Goal: Ask a question: Seek information or help from site administrators or community

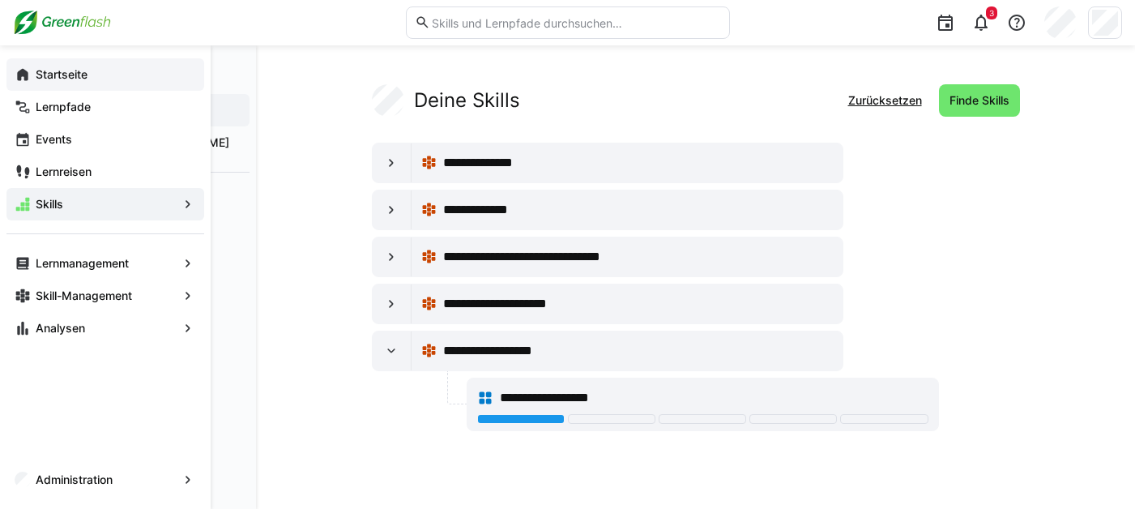
click at [23, 69] on eds-icon at bounding box center [23, 74] width 16 height 16
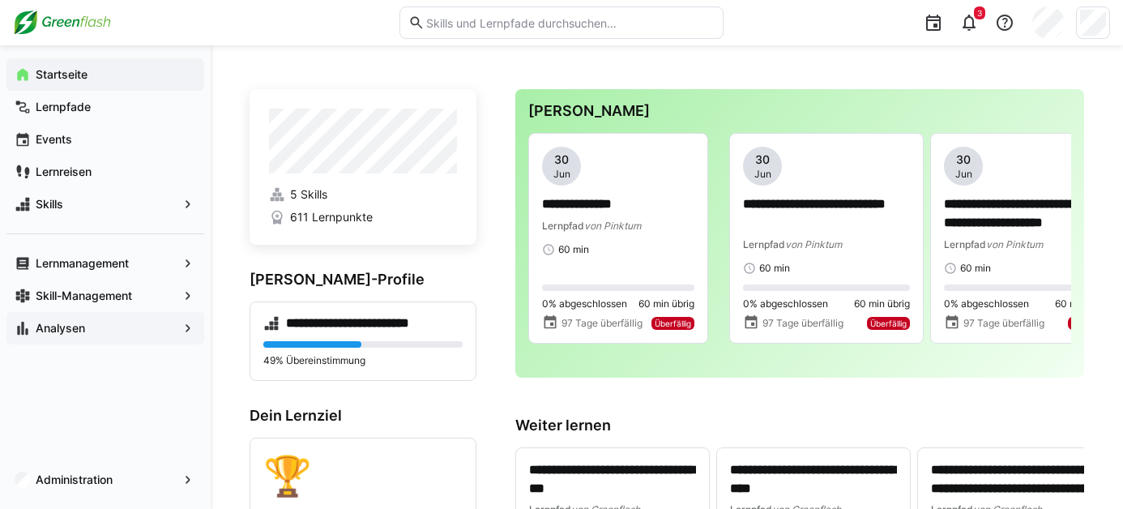
click at [87, 332] on span "Analysen" at bounding box center [105, 328] width 144 height 16
click at [169, 330] on span "Analysen" at bounding box center [105, 328] width 144 height 16
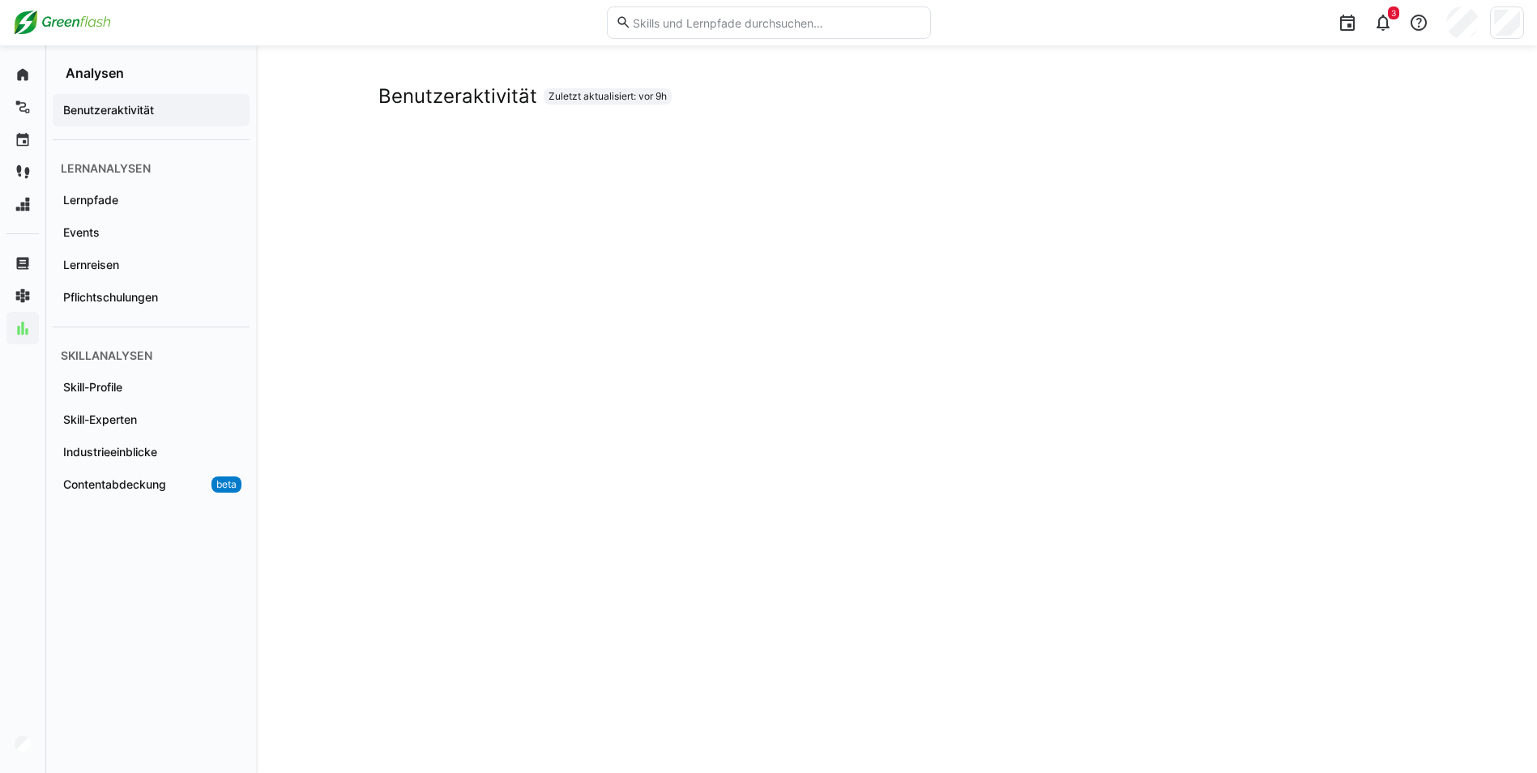
click at [686, 28] on input "text" at bounding box center [776, 22] width 290 height 15
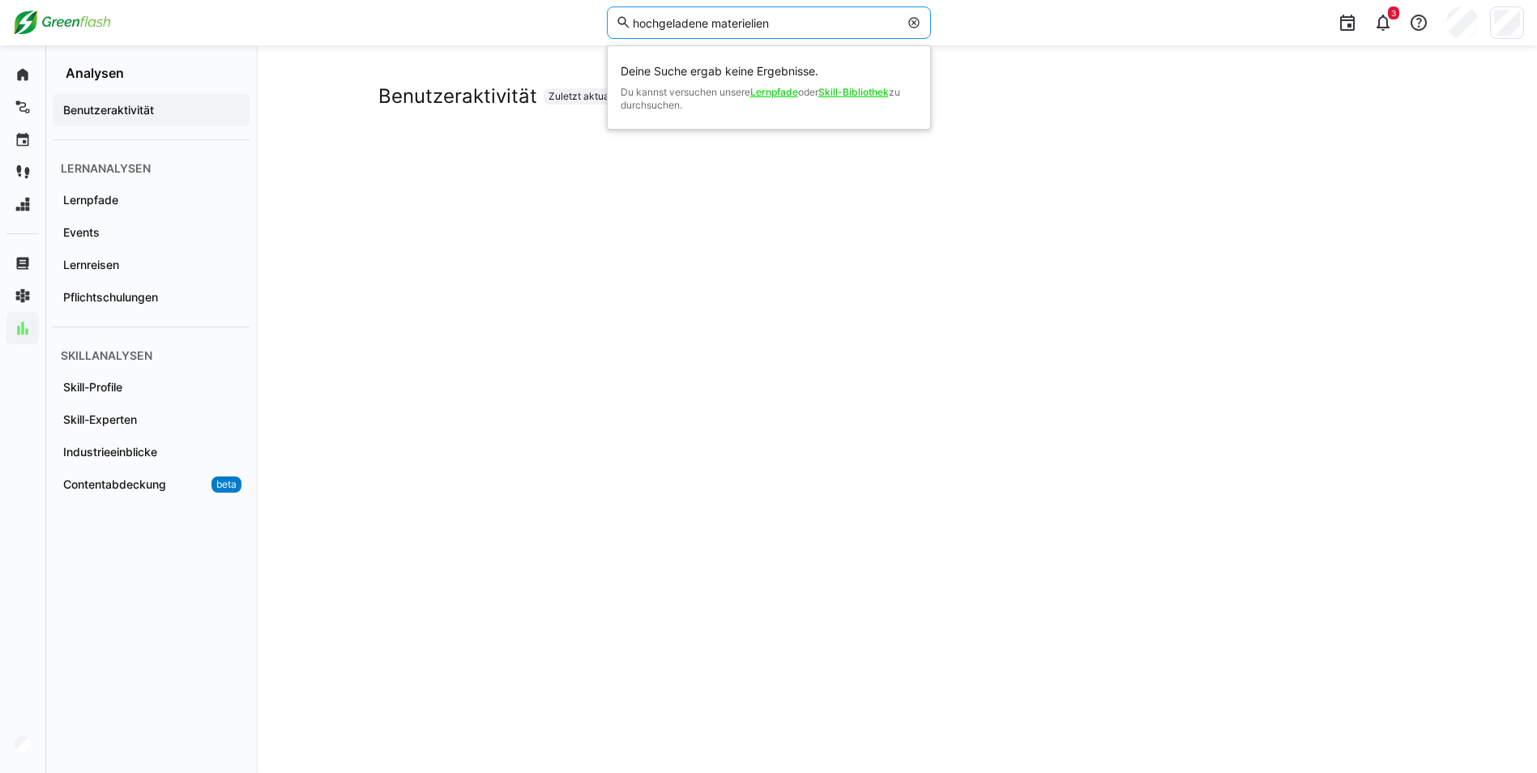
type input "hochgeladene materielien"
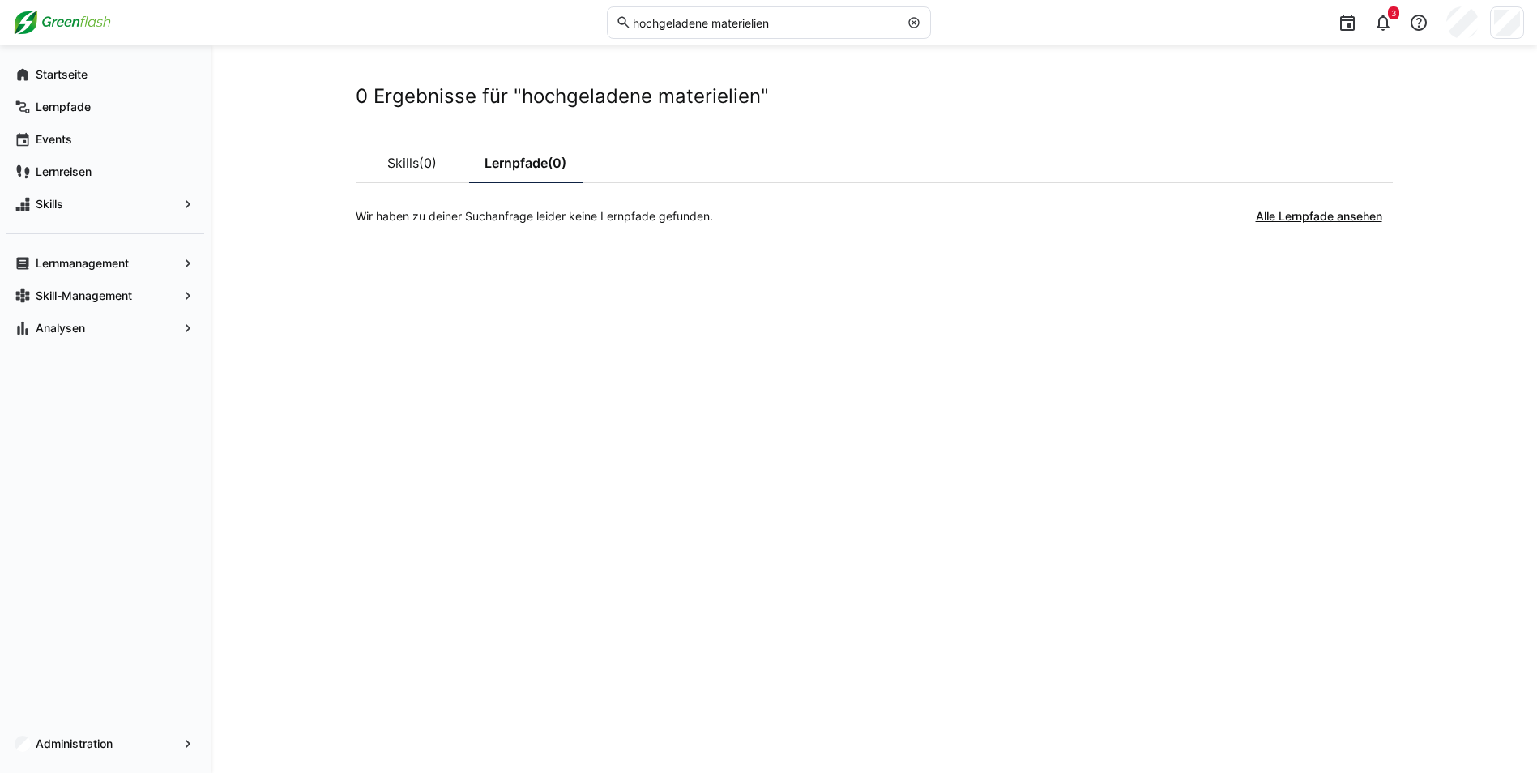
click at [352, 364] on div "0 Ergebnisse für "hochgeladene materielien" Skills (0) Lernpfade (0) Wir haben …" at bounding box center [874, 408] width 1326 height 727
click at [0, 0] on app-navigation-label "Analysen" at bounding box center [0, 0] width 0 height 0
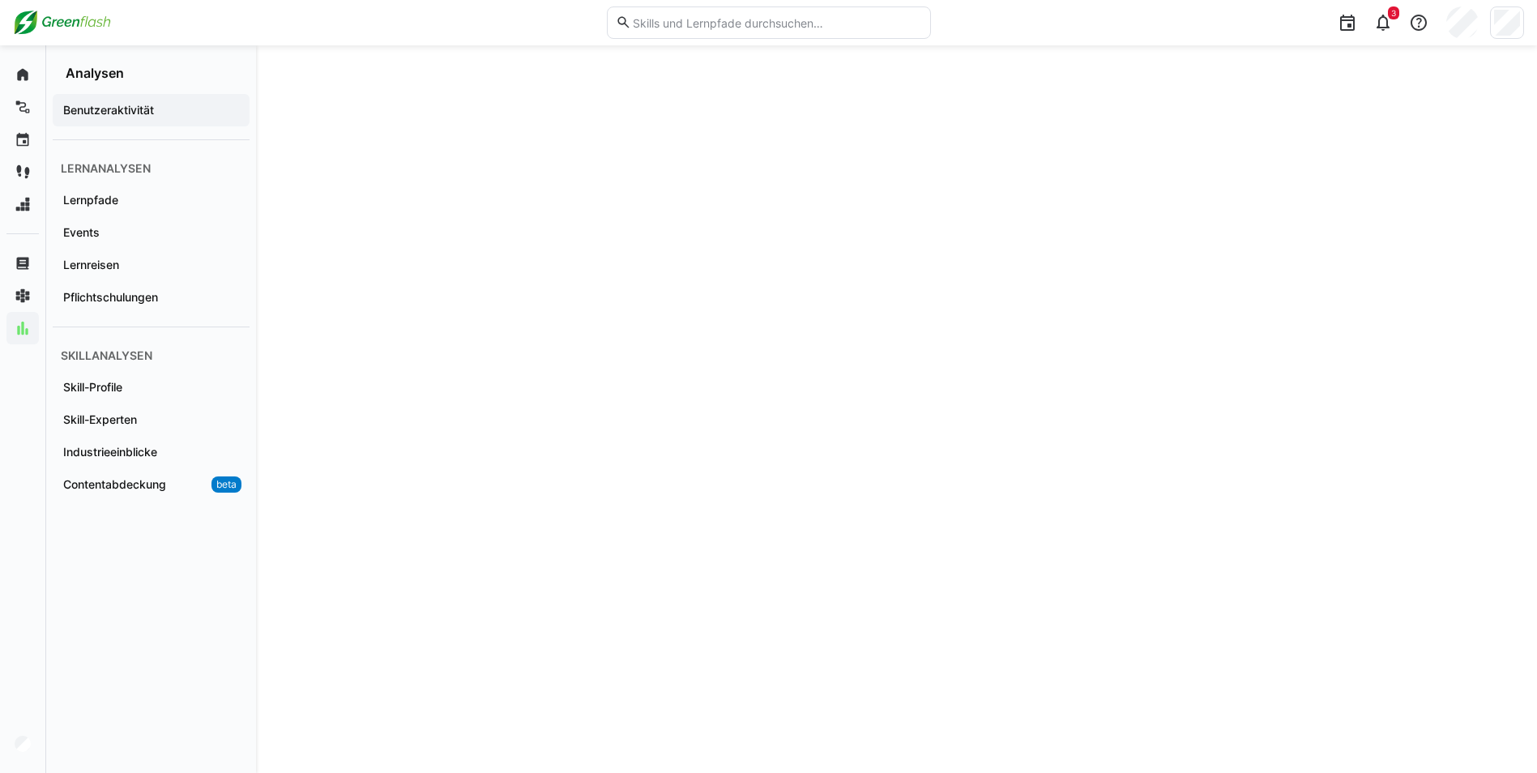
scroll to position [2641, 0]
click at [126, 198] on span "Lernpfade" at bounding box center [151, 200] width 181 height 16
click at [115, 228] on span "Events" at bounding box center [151, 232] width 181 height 16
click at [122, 262] on span "Lernreisen" at bounding box center [151, 265] width 181 height 16
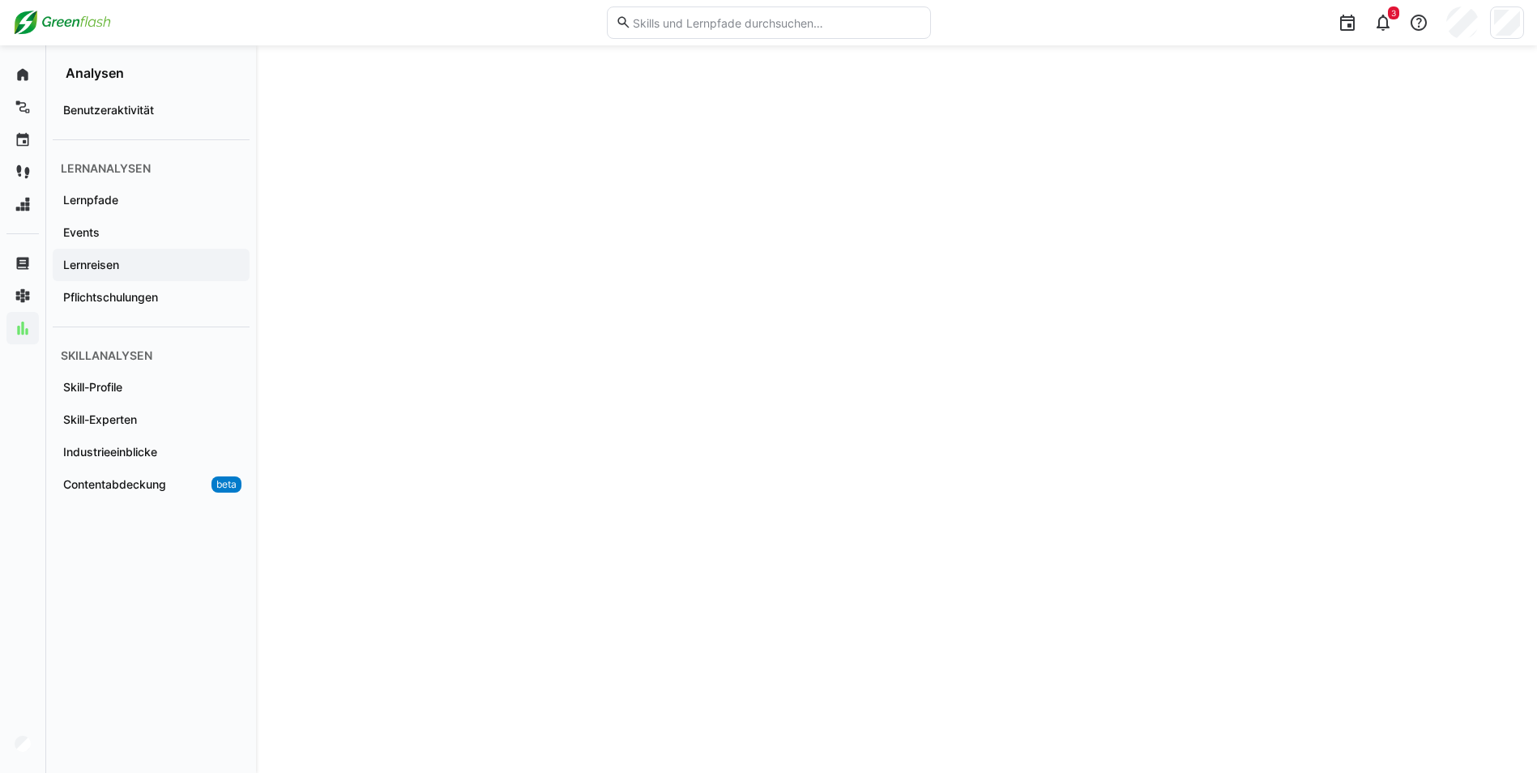
scroll to position [616, 0]
click at [0, 0] on app-navigation-label "Pflichtschulungen" at bounding box center [0, 0] width 0 height 0
click at [0, 0] on app-navigation-label "Skill-Profile" at bounding box center [0, 0] width 0 height 0
click at [0, 0] on app-navigation-label "Skill-Experten" at bounding box center [0, 0] width 0 height 0
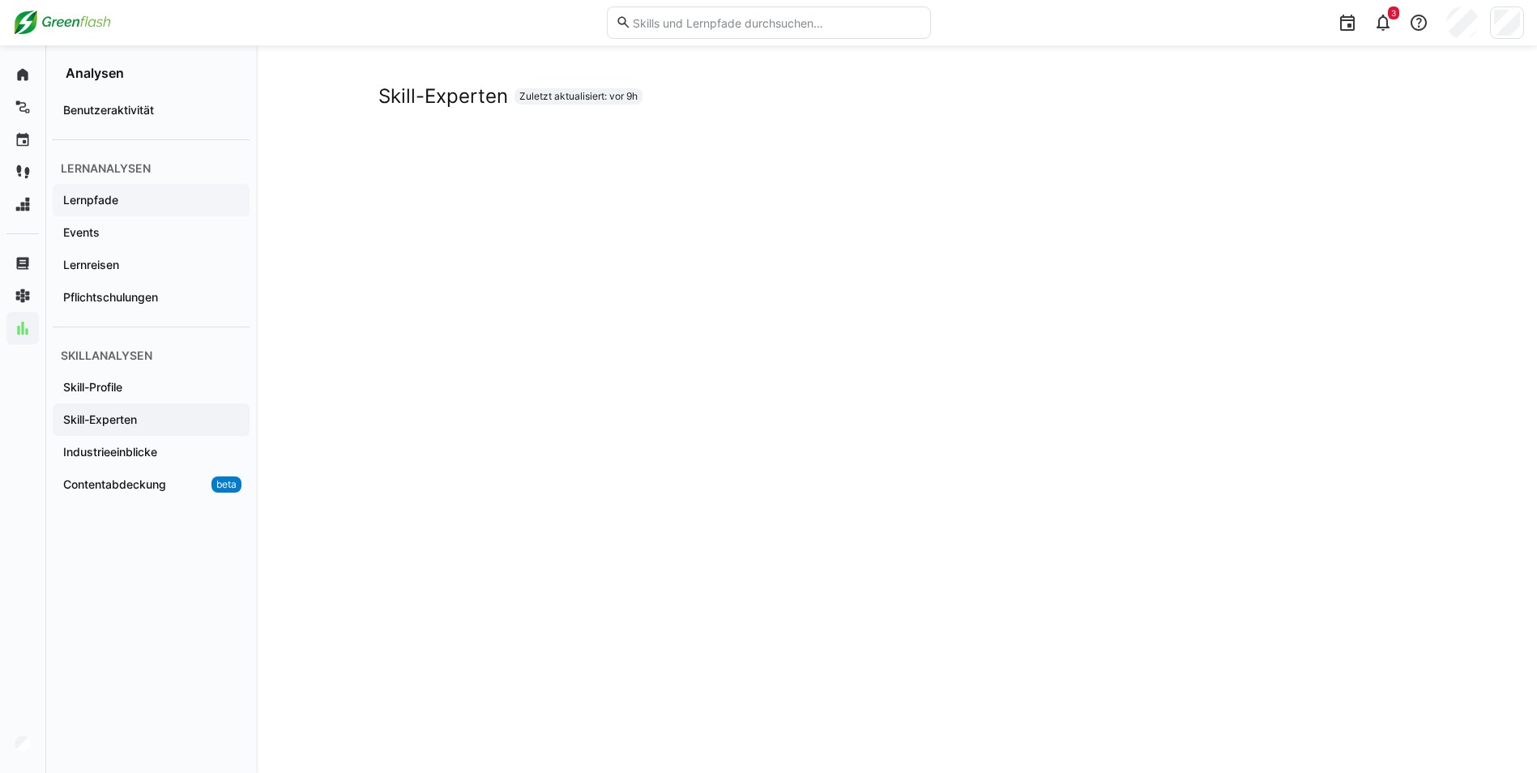
click at [0, 0] on app-navigation-label "Lernpfade" at bounding box center [0, 0] width 0 height 0
click at [0, 0] on app-navigation-label "Lernreisen" at bounding box center [0, 0] width 0 height 0
click at [122, 199] on span "Lernpfade" at bounding box center [151, 200] width 181 height 16
click at [156, 245] on div "Events" at bounding box center [151, 232] width 197 height 32
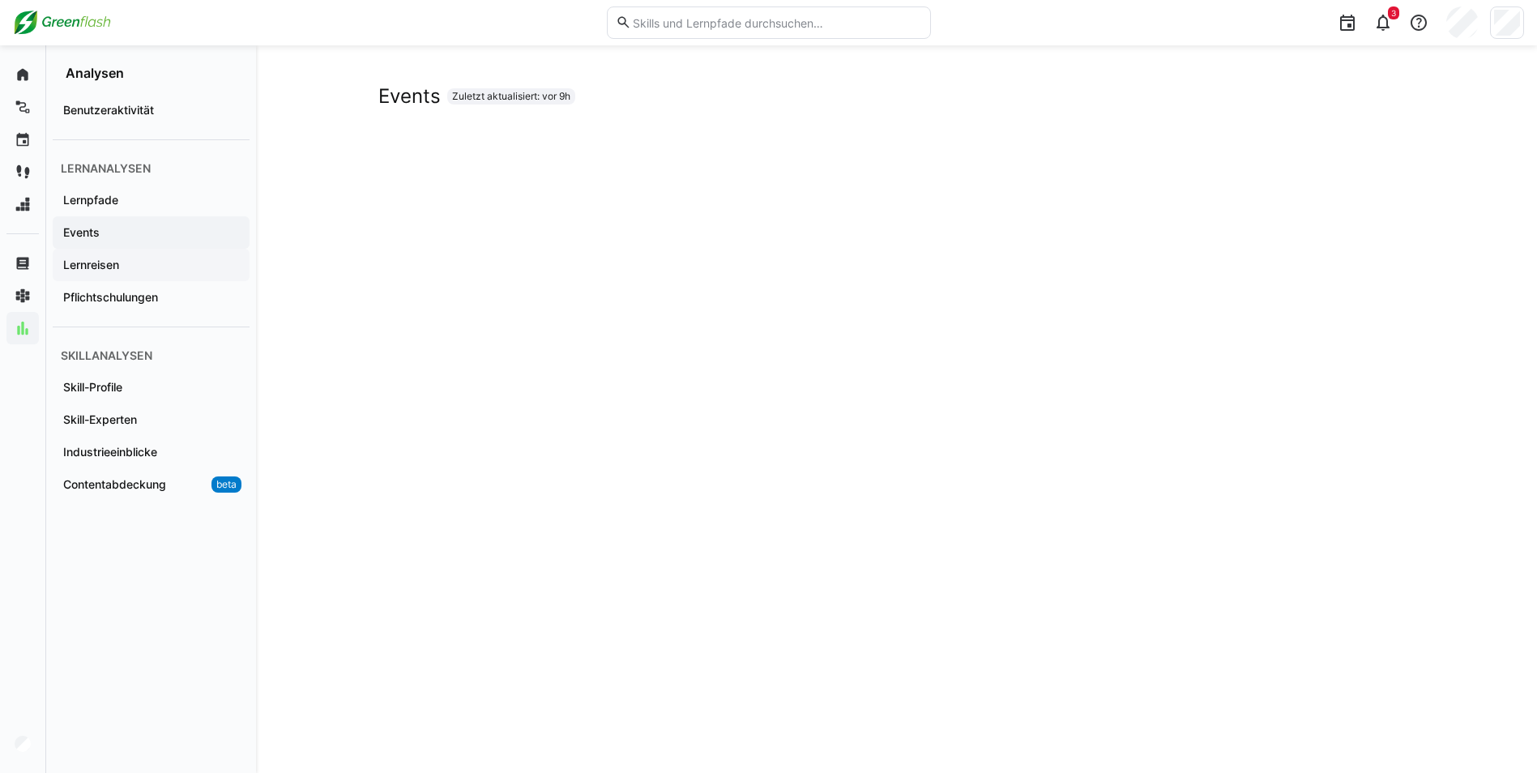
click at [0, 0] on app-navigation-label "Lernreisen" at bounding box center [0, 0] width 0 height 0
click at [130, 194] on span "Lernpfade" at bounding box center [151, 200] width 181 height 16
click at [1134, 25] on eds-icon at bounding box center [1418, 22] width 19 height 19
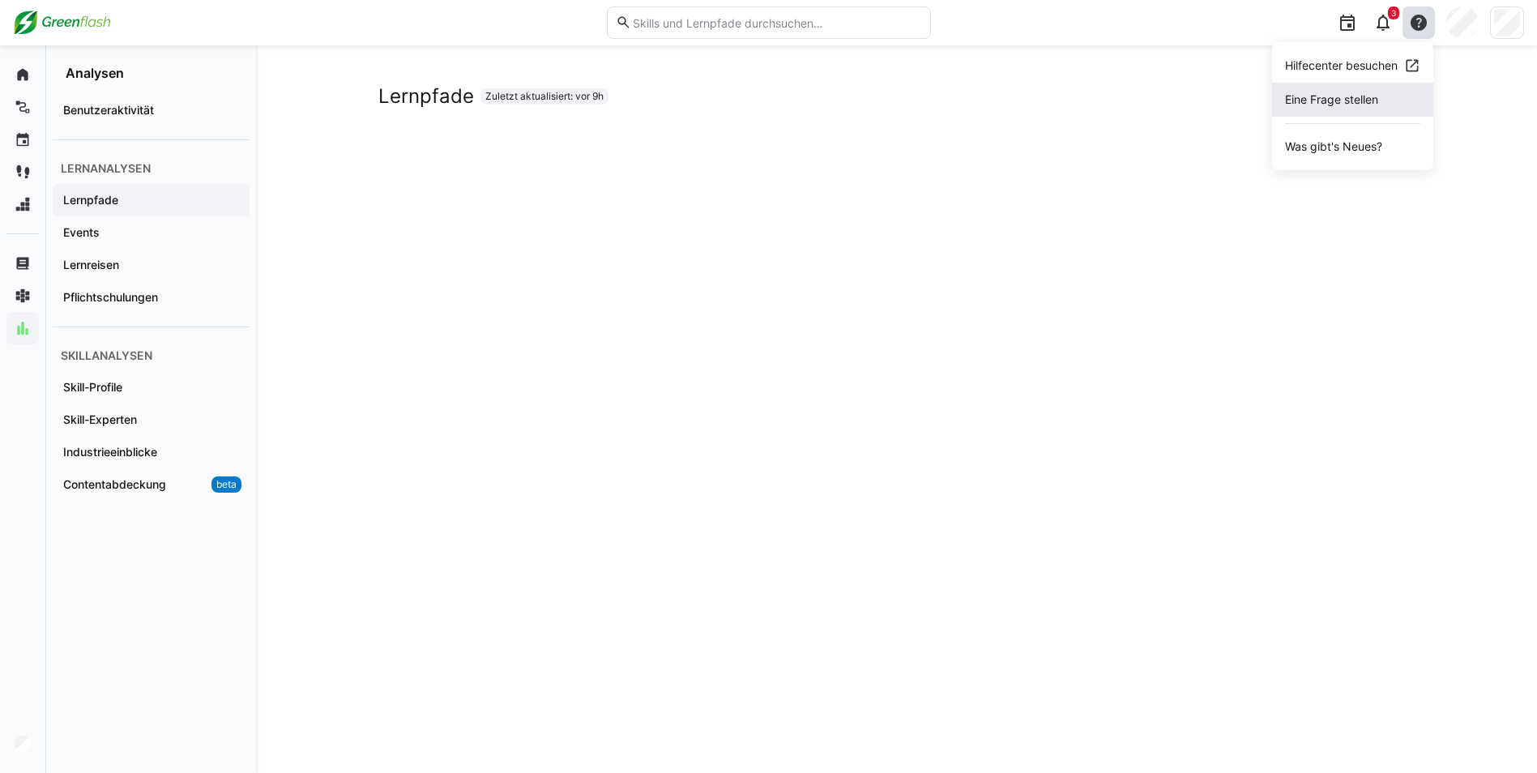
click at [1134, 99] on span "Eine Frage stellen" at bounding box center [1352, 100] width 161 height 34
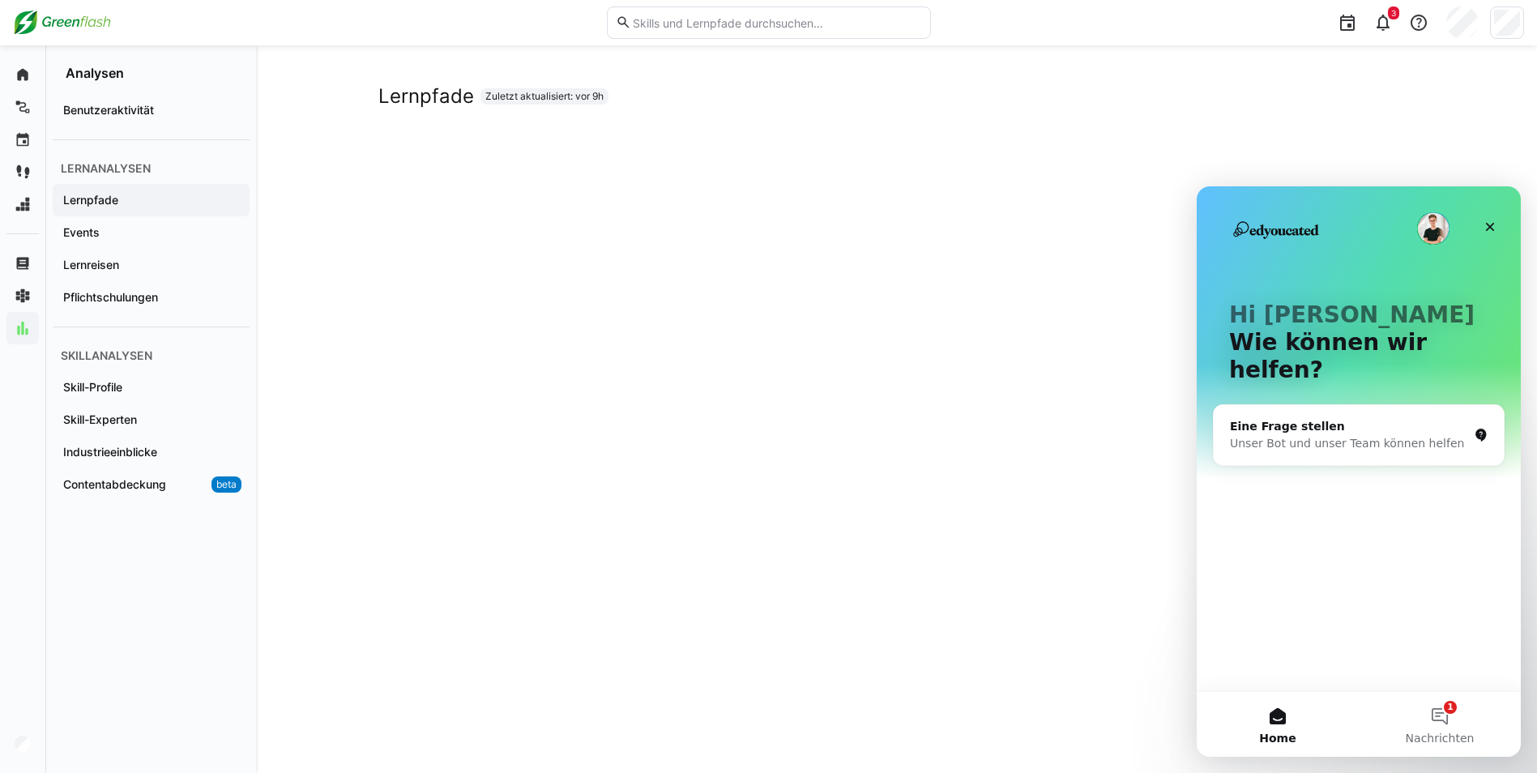
click at [1134, 435] on div "Unser Bot und unser Team können helfen" at bounding box center [1349, 443] width 238 height 17
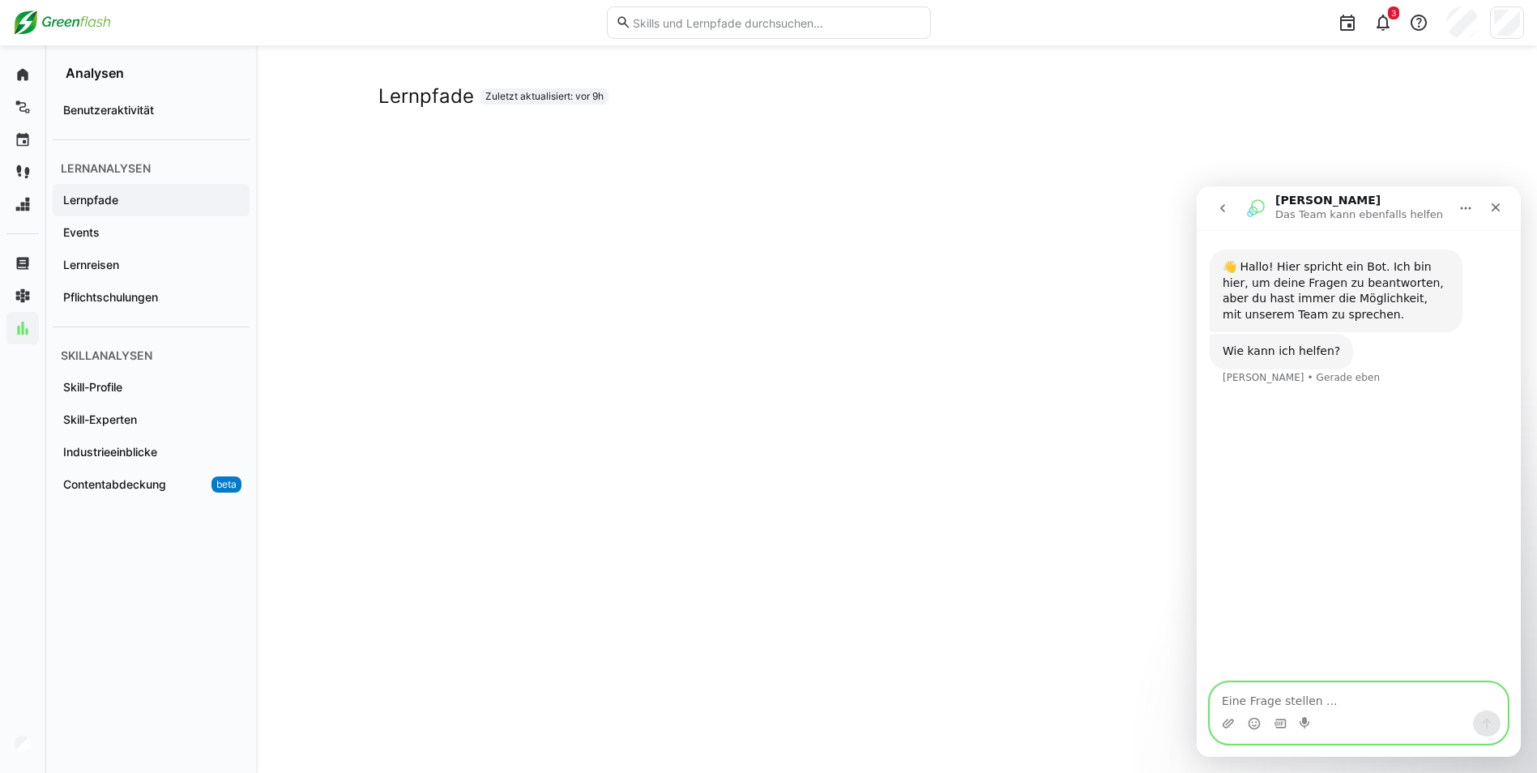
click at [1134, 508] on textarea "Eine Frage stellen ..." at bounding box center [1358, 697] width 296 height 28
type textarea "Wo finde ich den Standt der hochgeladenen Materielien"
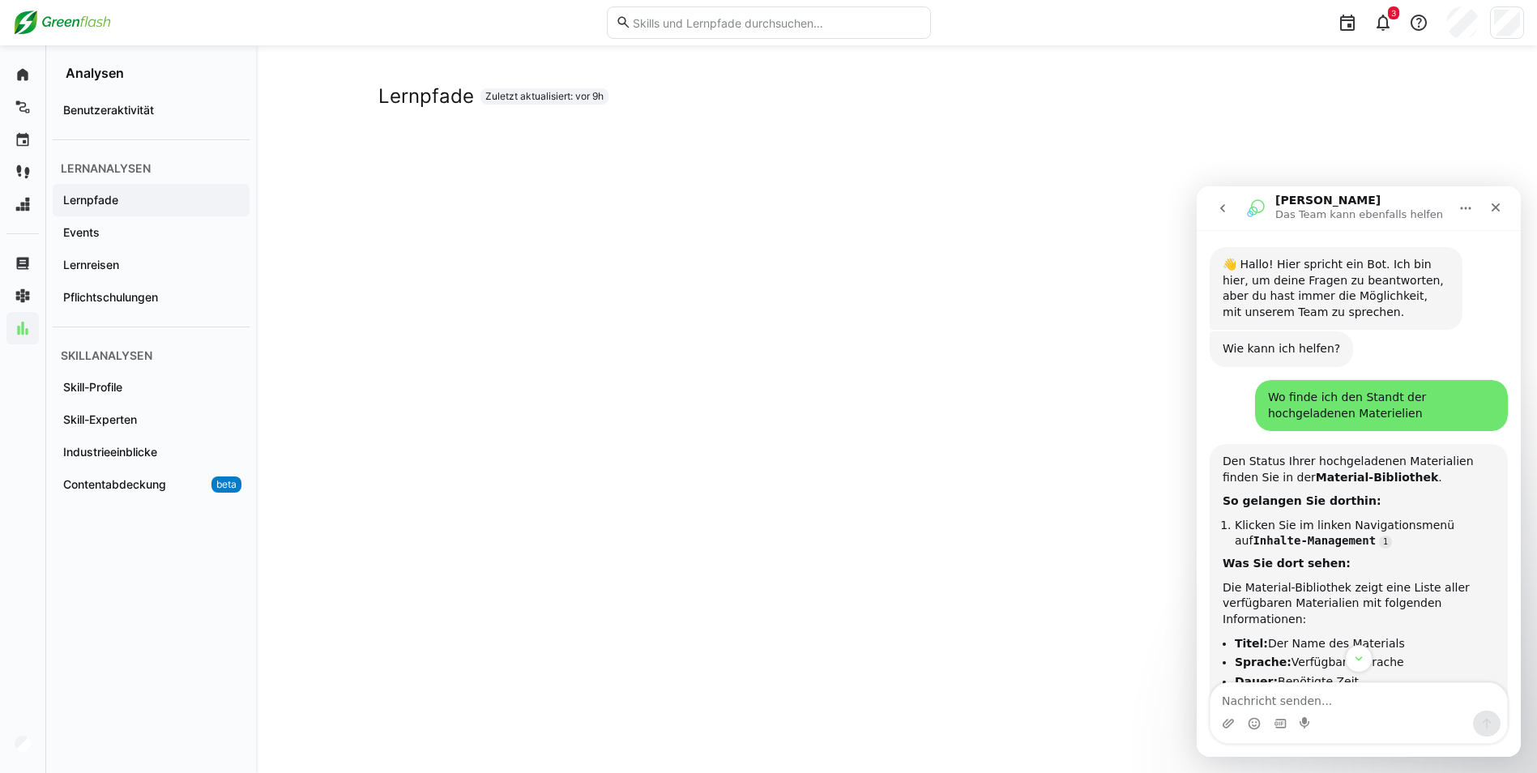
click at [1134, 508] on textarea "Nachricht senden..." at bounding box center [1358, 697] width 296 height 28
type textarea "Wo sehe ich, wie viele Materialien ich hochgeladen habe?"
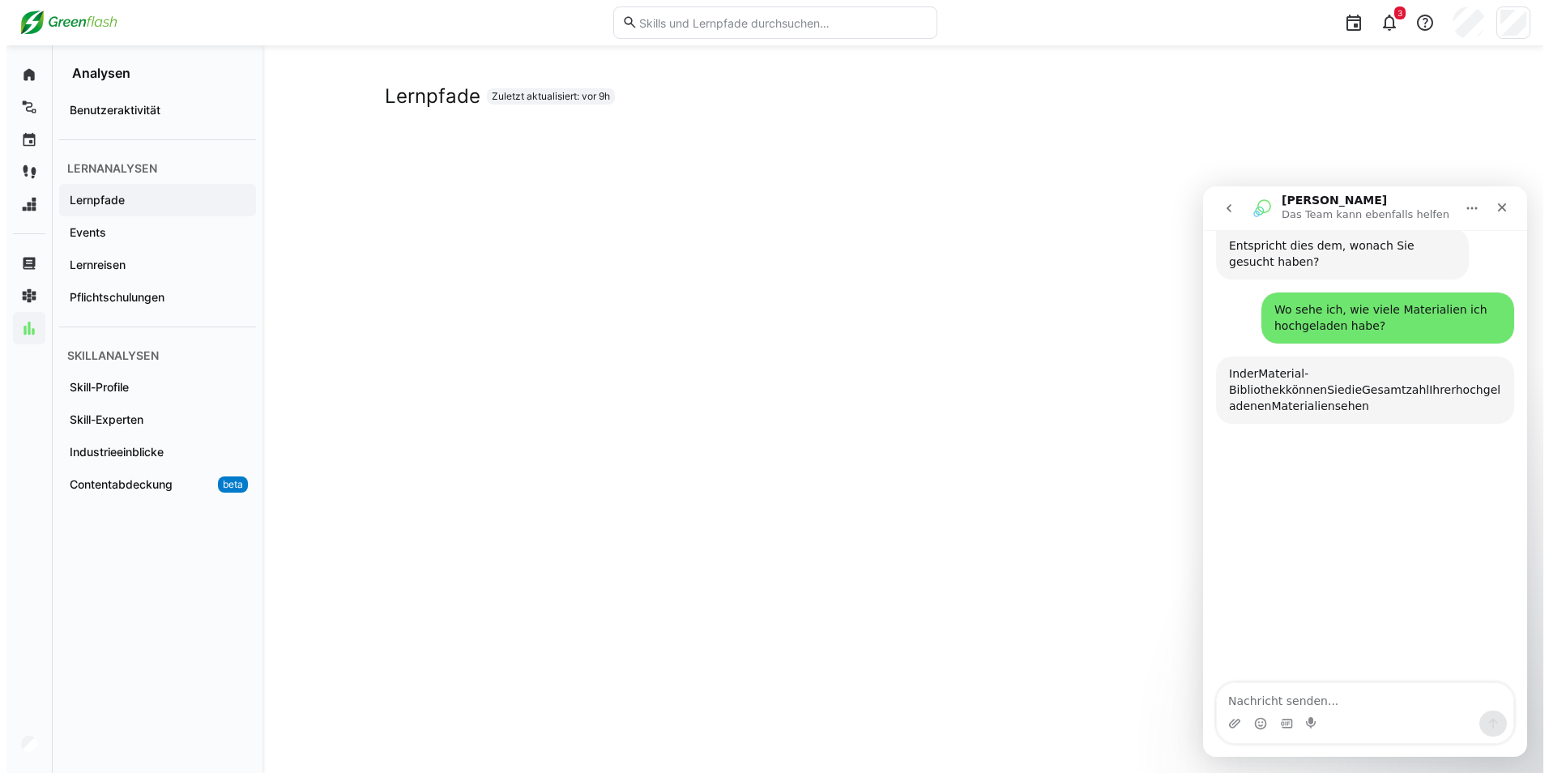
scroll to position [636, 0]
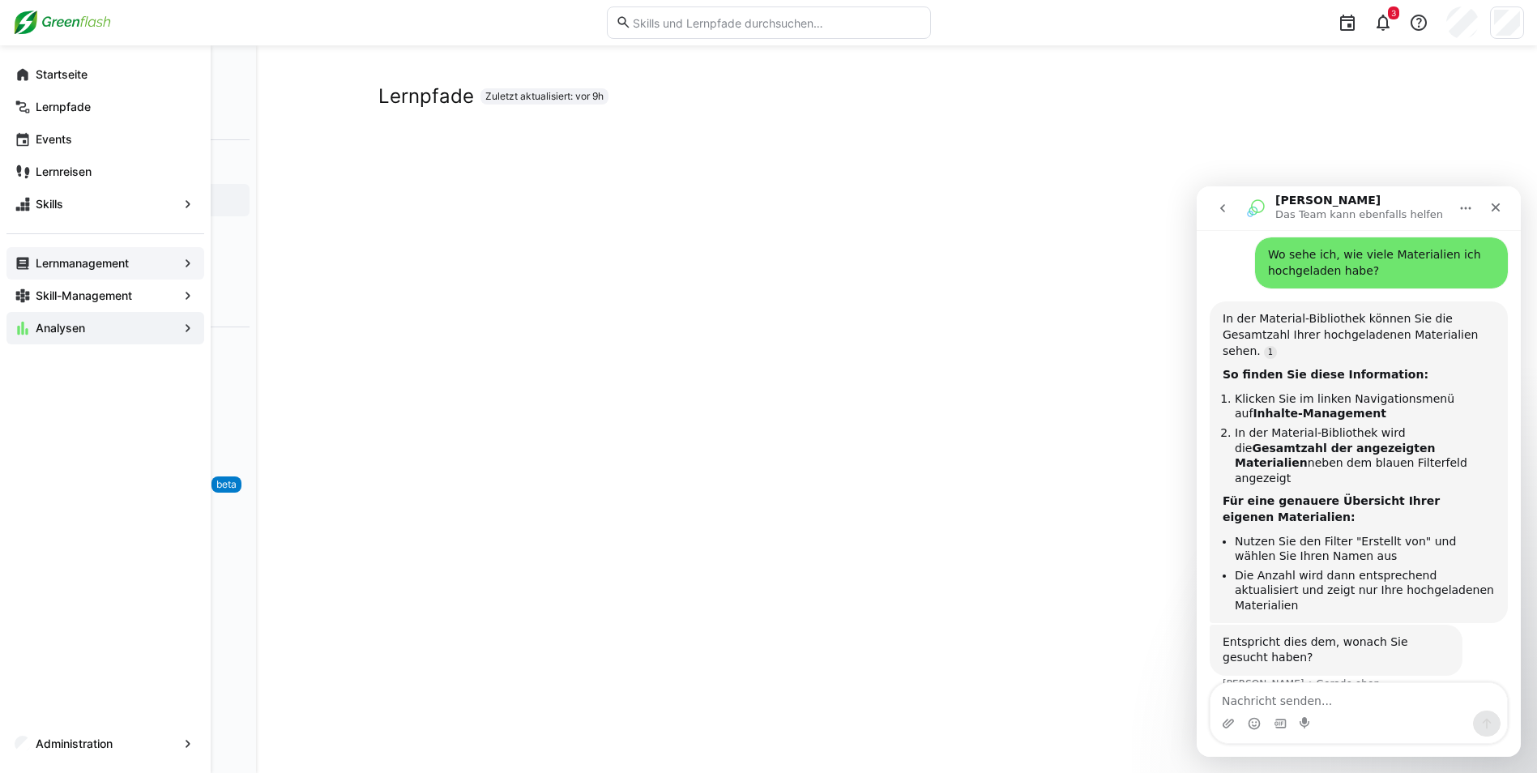
click at [165, 261] on span "Lernmanagement" at bounding box center [105, 263] width 144 height 16
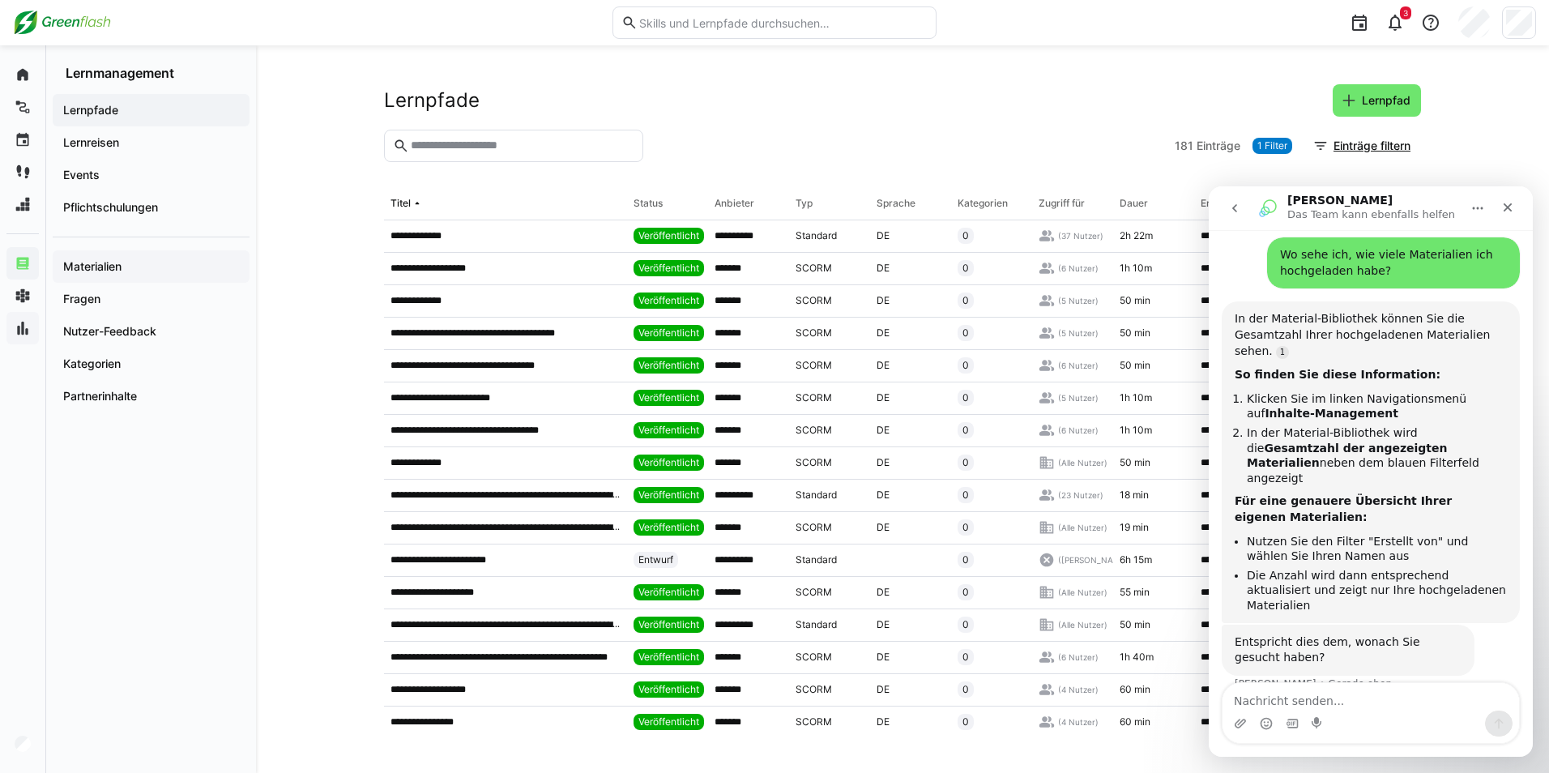
click at [0, 0] on app-navigation-label "Materialien" at bounding box center [0, 0] width 0 height 0
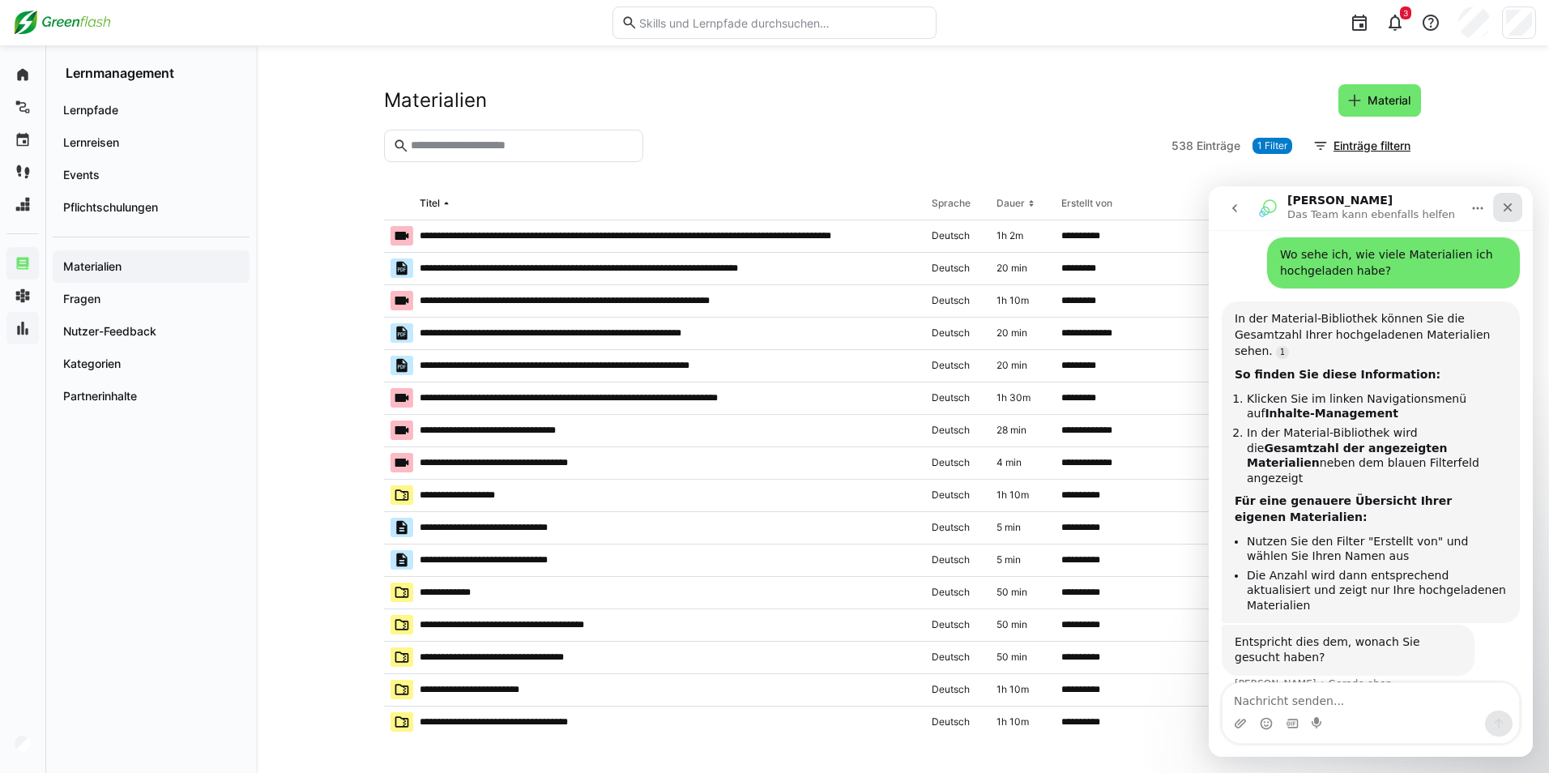
click at [1134, 213] on div "Schließen" at bounding box center [1507, 207] width 29 height 29
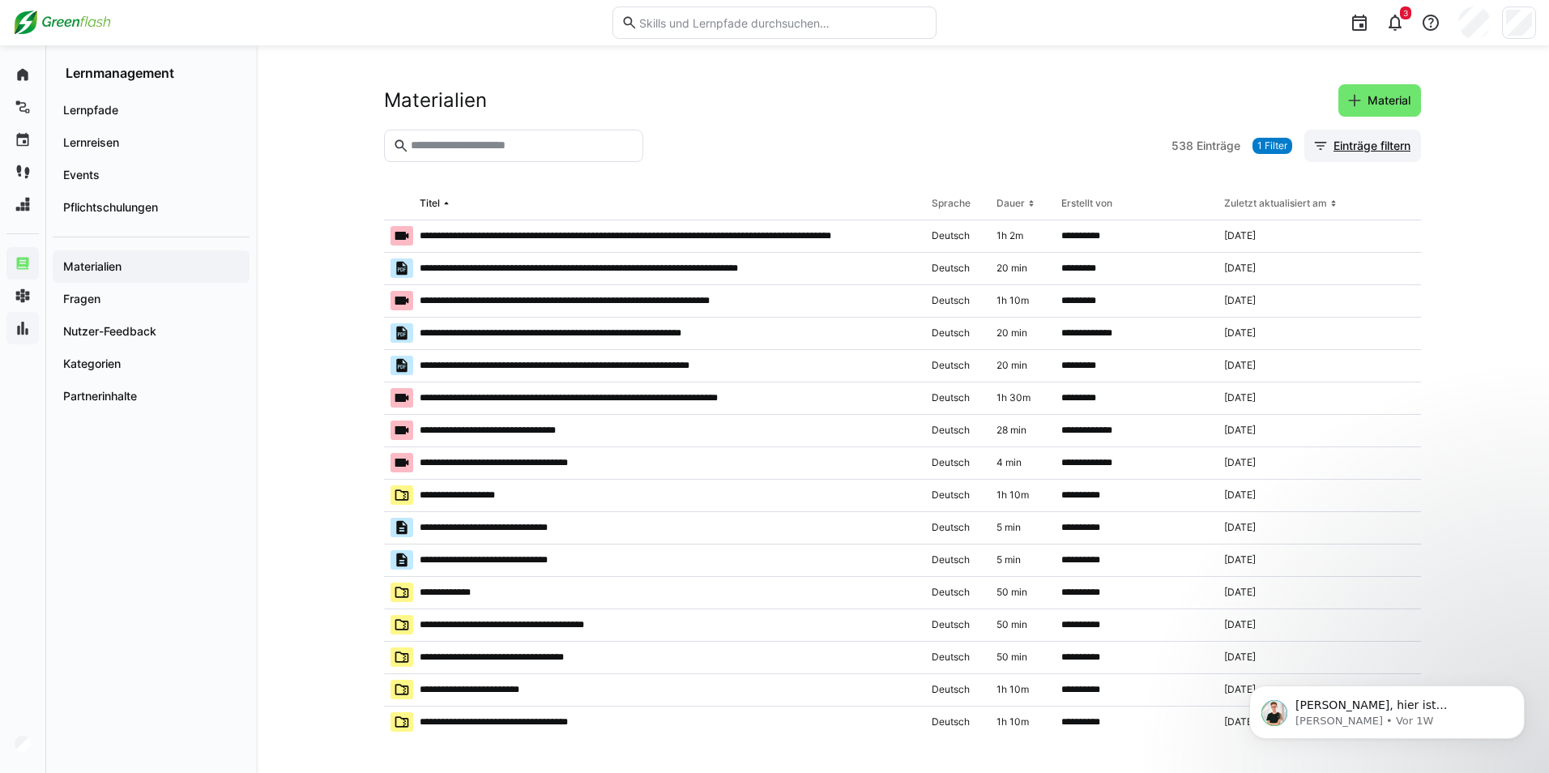
click at [1134, 146] on span "Einträge filtern" at bounding box center [1372, 146] width 82 height 16
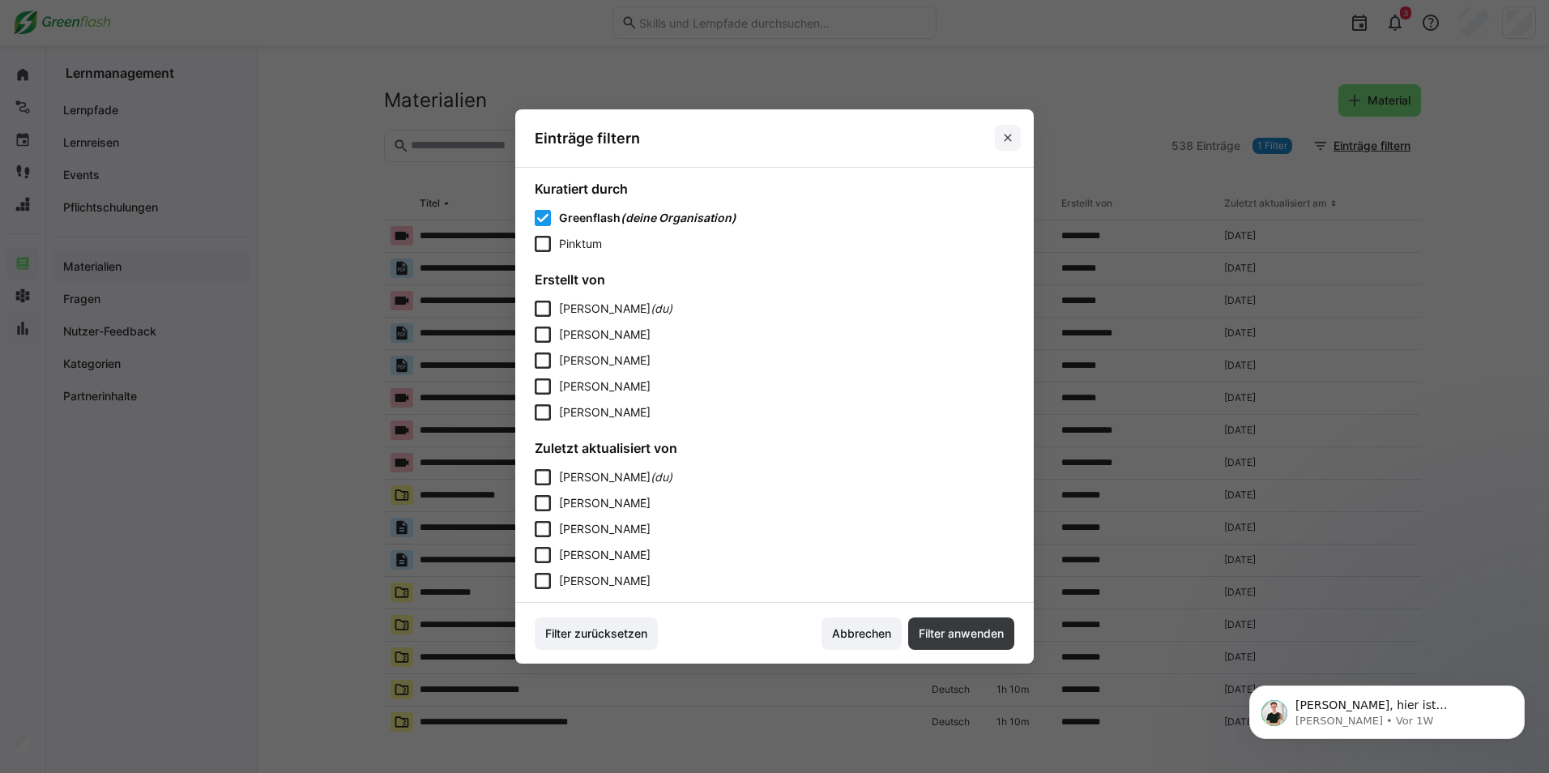
click at [1007, 137] on eds-icon at bounding box center [1007, 137] width 13 height 13
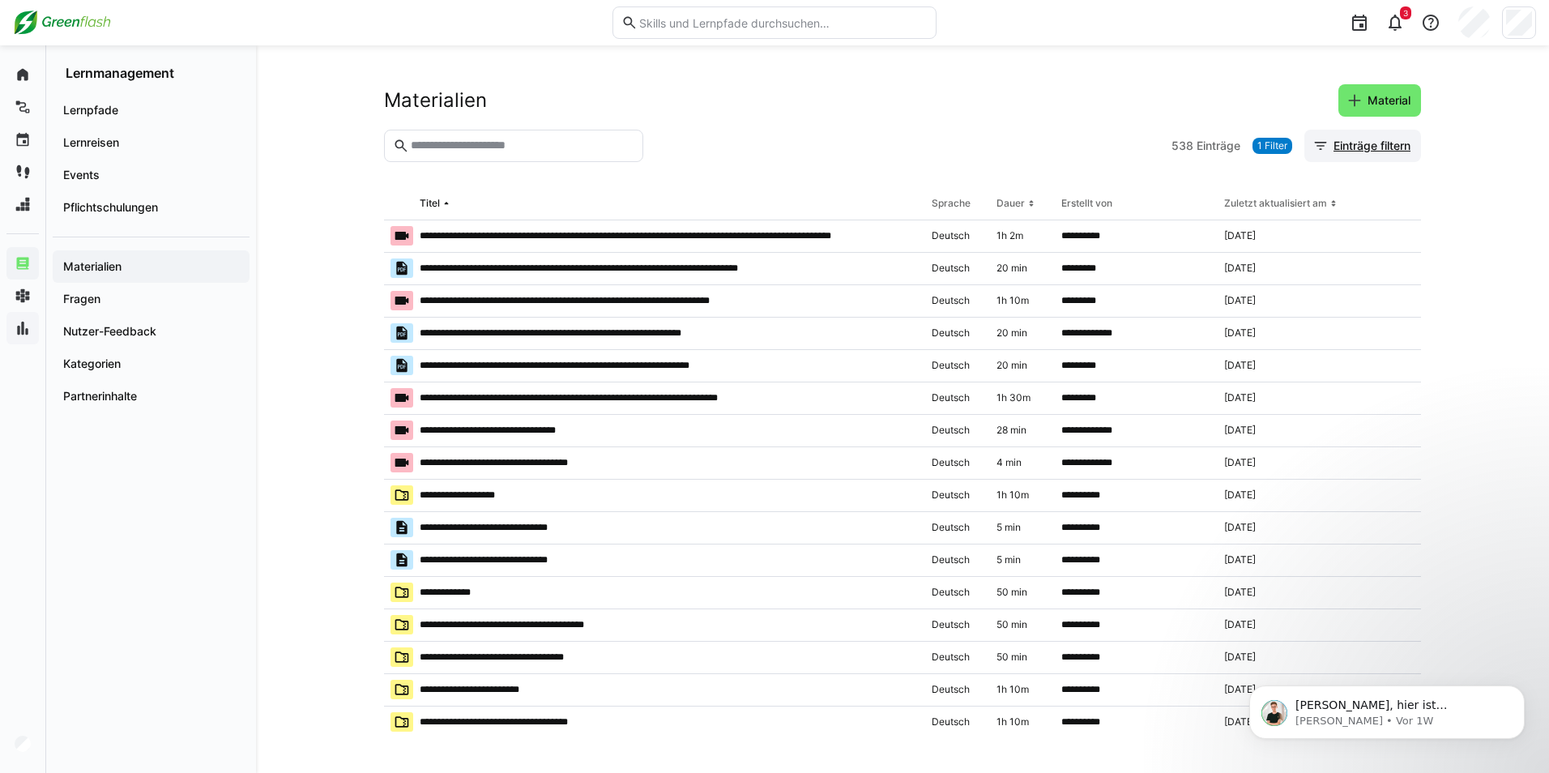
click at [1134, 145] on span "Einträge filtern" at bounding box center [1372, 146] width 82 height 16
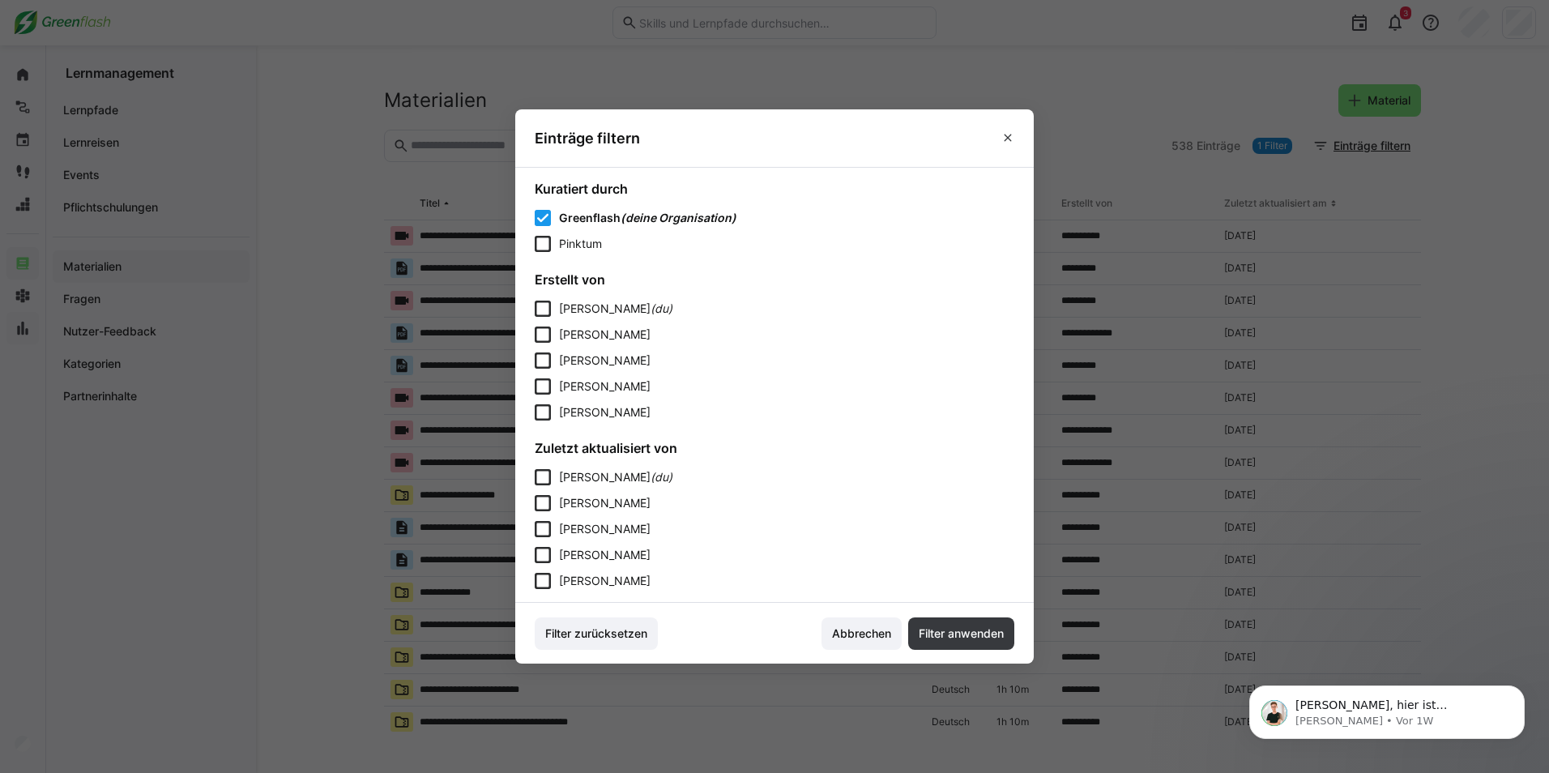
click at [1134, 143] on eds-dialog "Einträge filtern Kuratiert durch Greenflash (deine Organisation) Pinktum Erstel…" at bounding box center [774, 386] width 1549 height 773
click at [1009, 131] on eds-icon at bounding box center [1007, 137] width 13 height 13
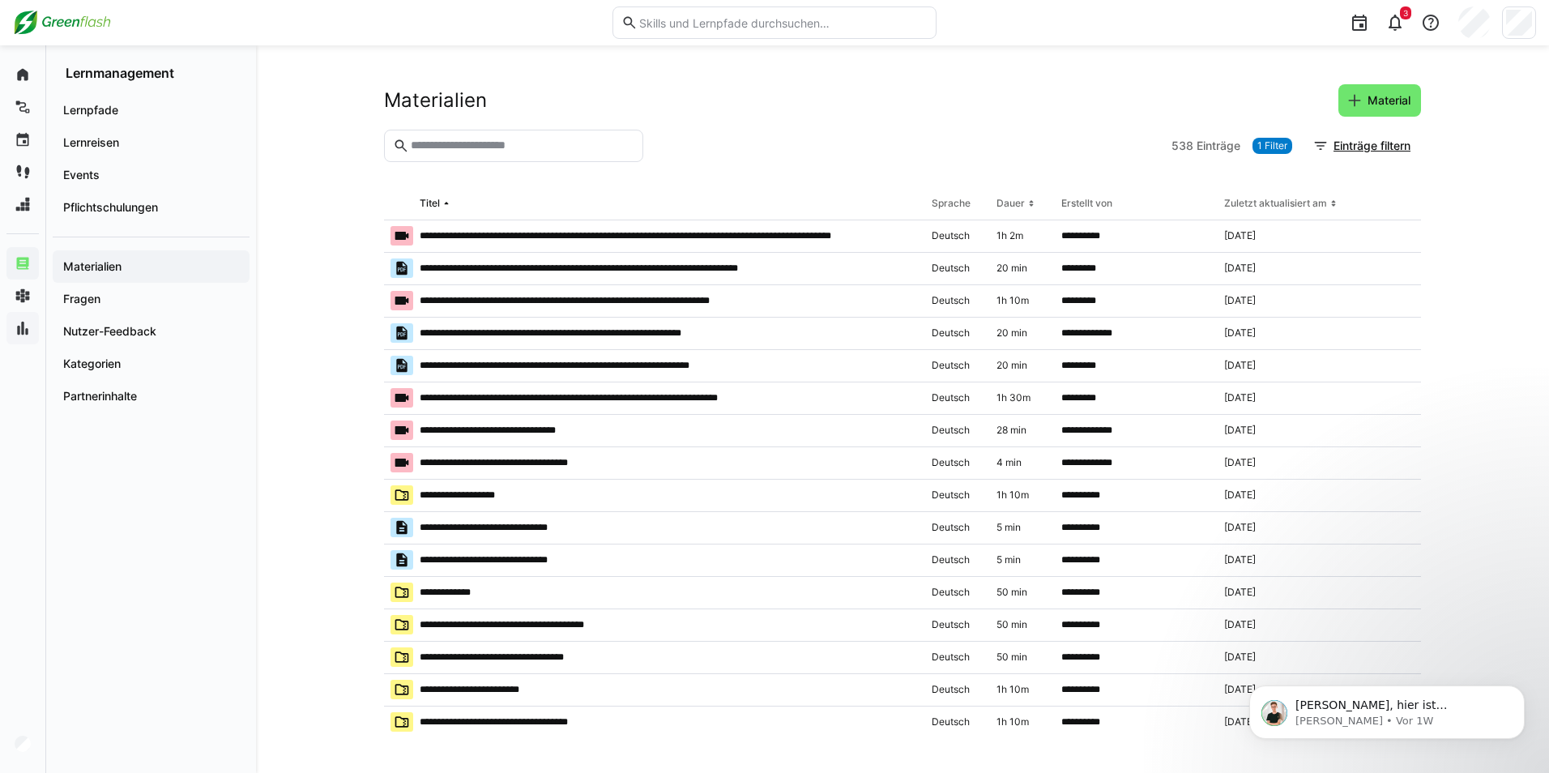
click at [1134, 137] on div "538 Einträge 1 Filter Einträge filtern" at bounding box center [1295, 146] width 249 height 32
click at [1134, 144] on span "Einträge filtern" at bounding box center [1372, 146] width 82 height 16
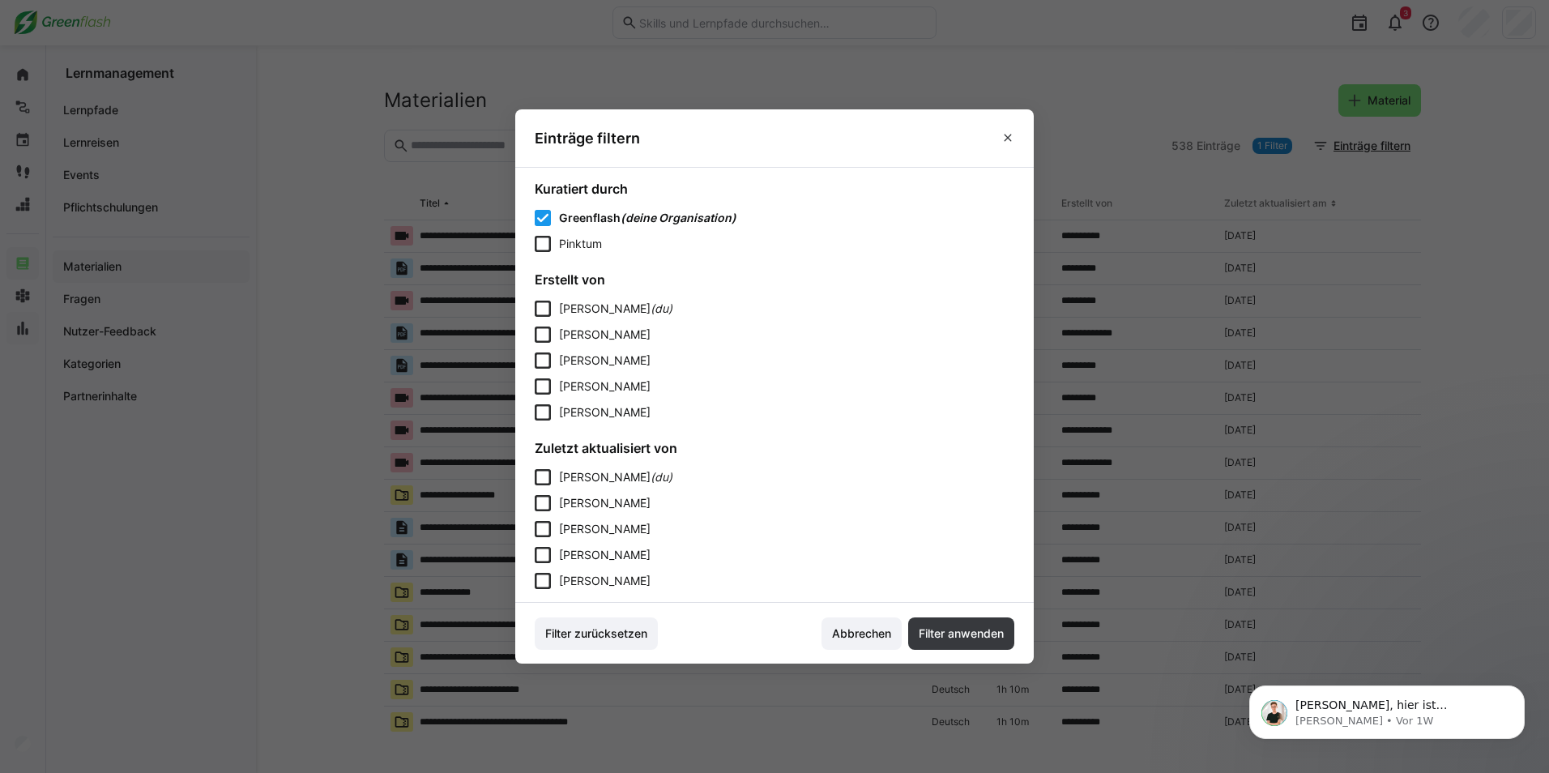
click at [1010, 87] on eds-dialog "Einträge filtern Kuratiert durch Greenflash (deine Organisation) Pinktum Erstel…" at bounding box center [774, 386] width 1549 height 773
click at [1077, 71] on eds-dialog "Einträge filtern Kuratiert durch Greenflash (deine Organisation) Pinktum Erstel…" at bounding box center [774, 386] width 1549 height 773
click at [1134, 142] on eds-dialog "Einträge filtern Kuratiert durch Greenflash (deine Organisation) Pinktum Erstel…" at bounding box center [774, 386] width 1549 height 773
click at [1008, 138] on eds-icon at bounding box center [1007, 137] width 13 height 13
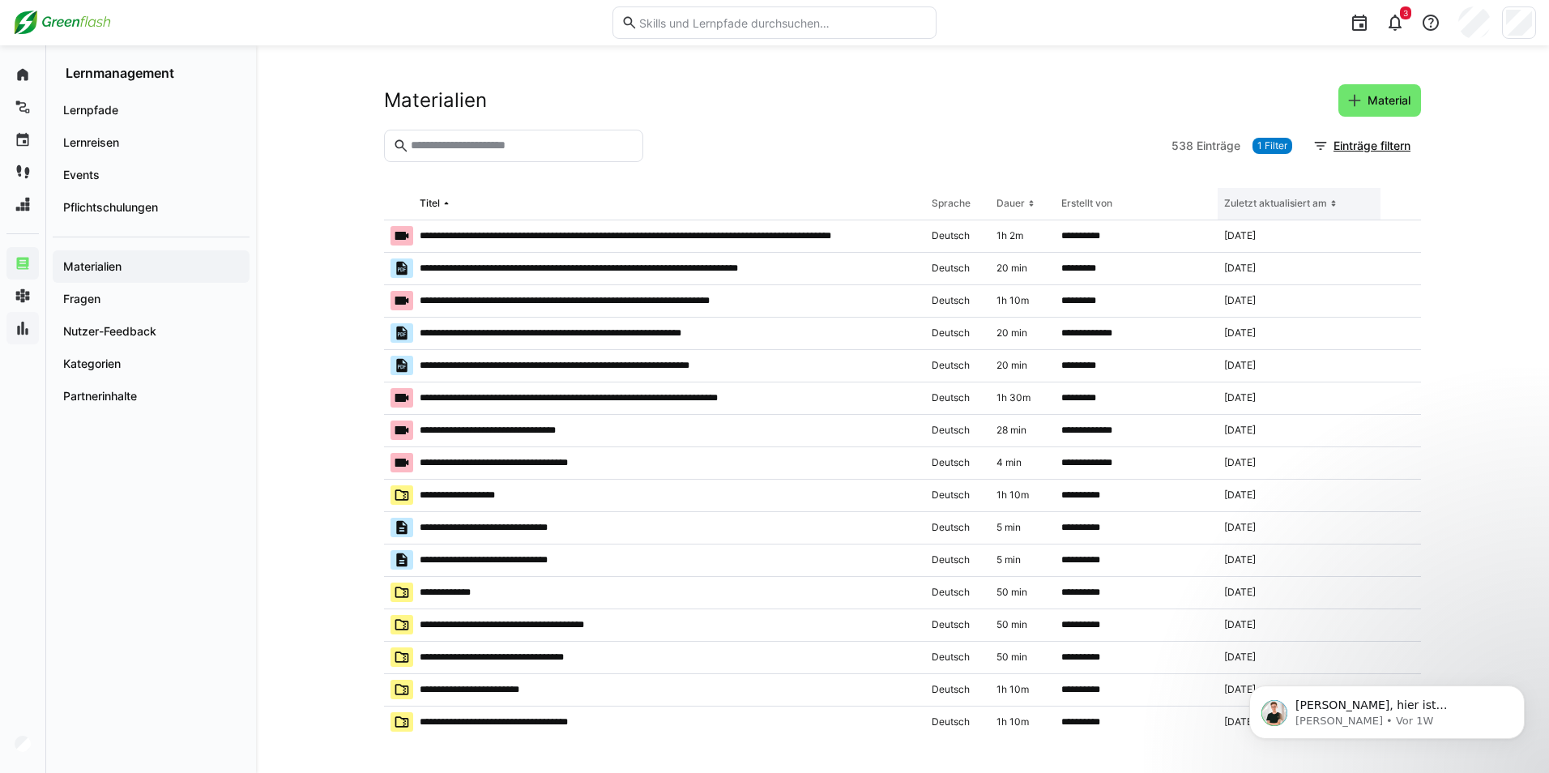
click at [1134, 198] on div "Zuletzt aktualisiert am" at bounding box center [1275, 203] width 103 height 13
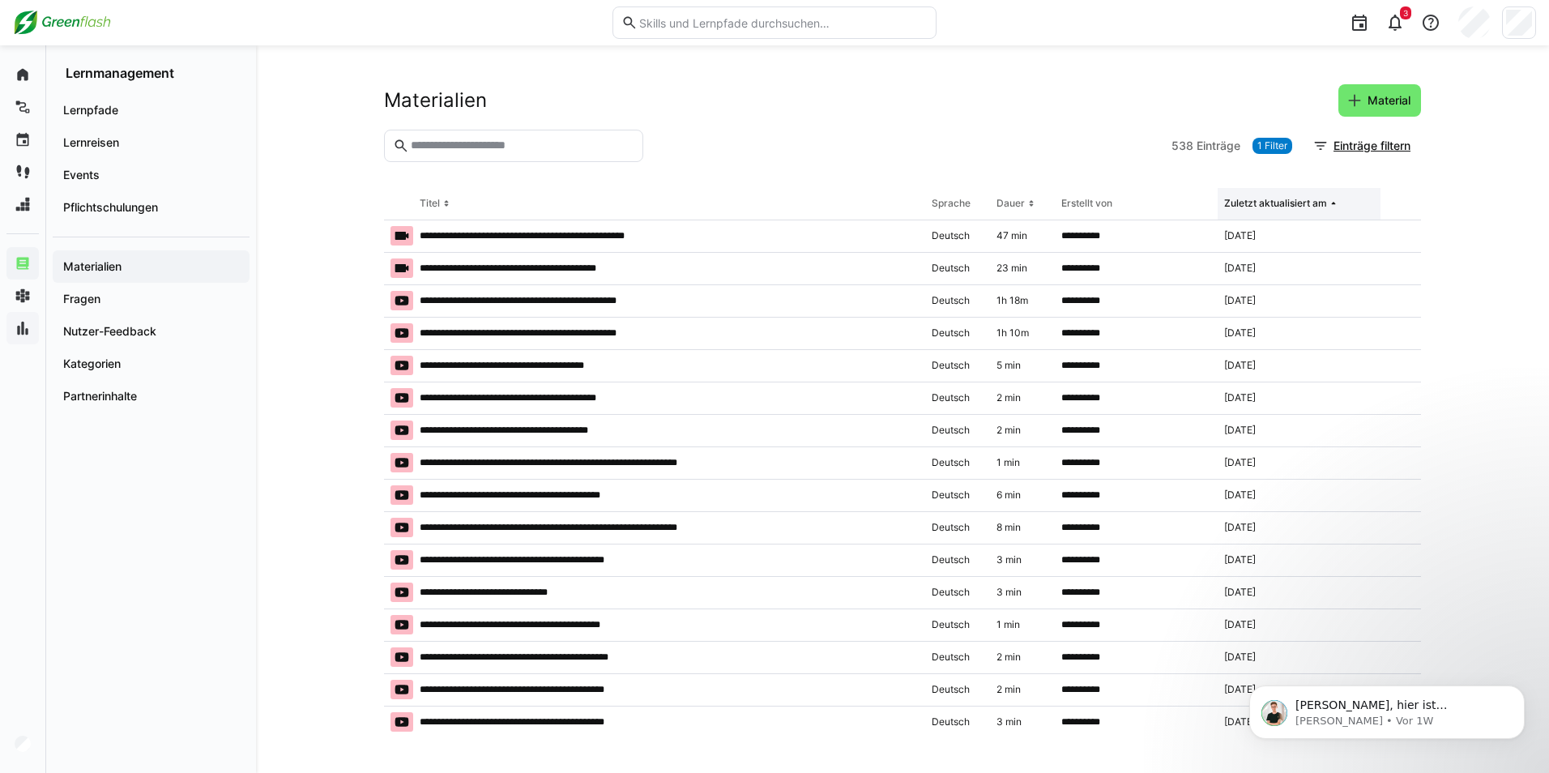
click at [1134, 214] on th "Zuletzt aktualisiert am" at bounding box center [1298, 204] width 163 height 32
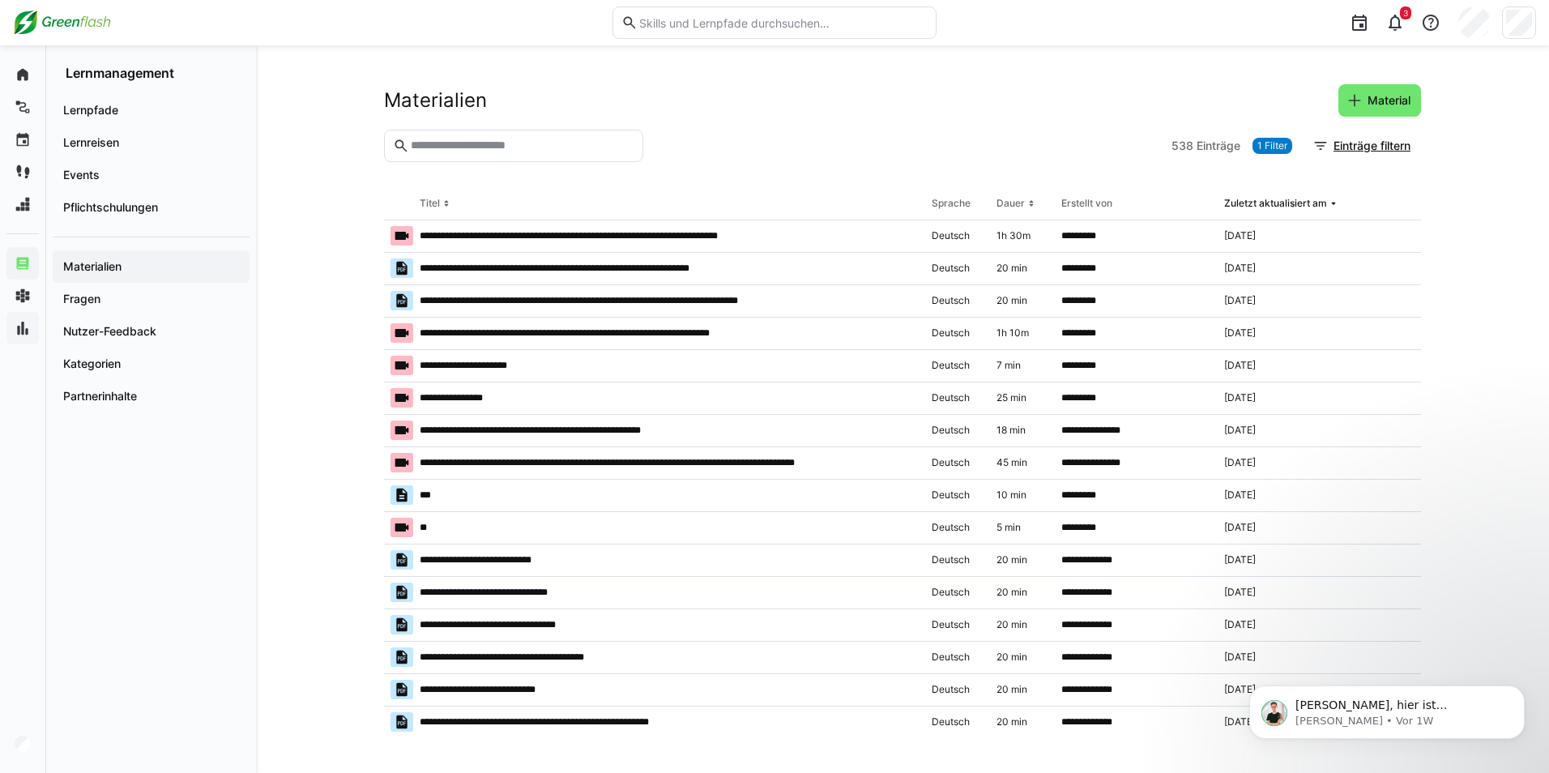
click at [335, 60] on div "**********" at bounding box center [902, 408] width 1293 height 727
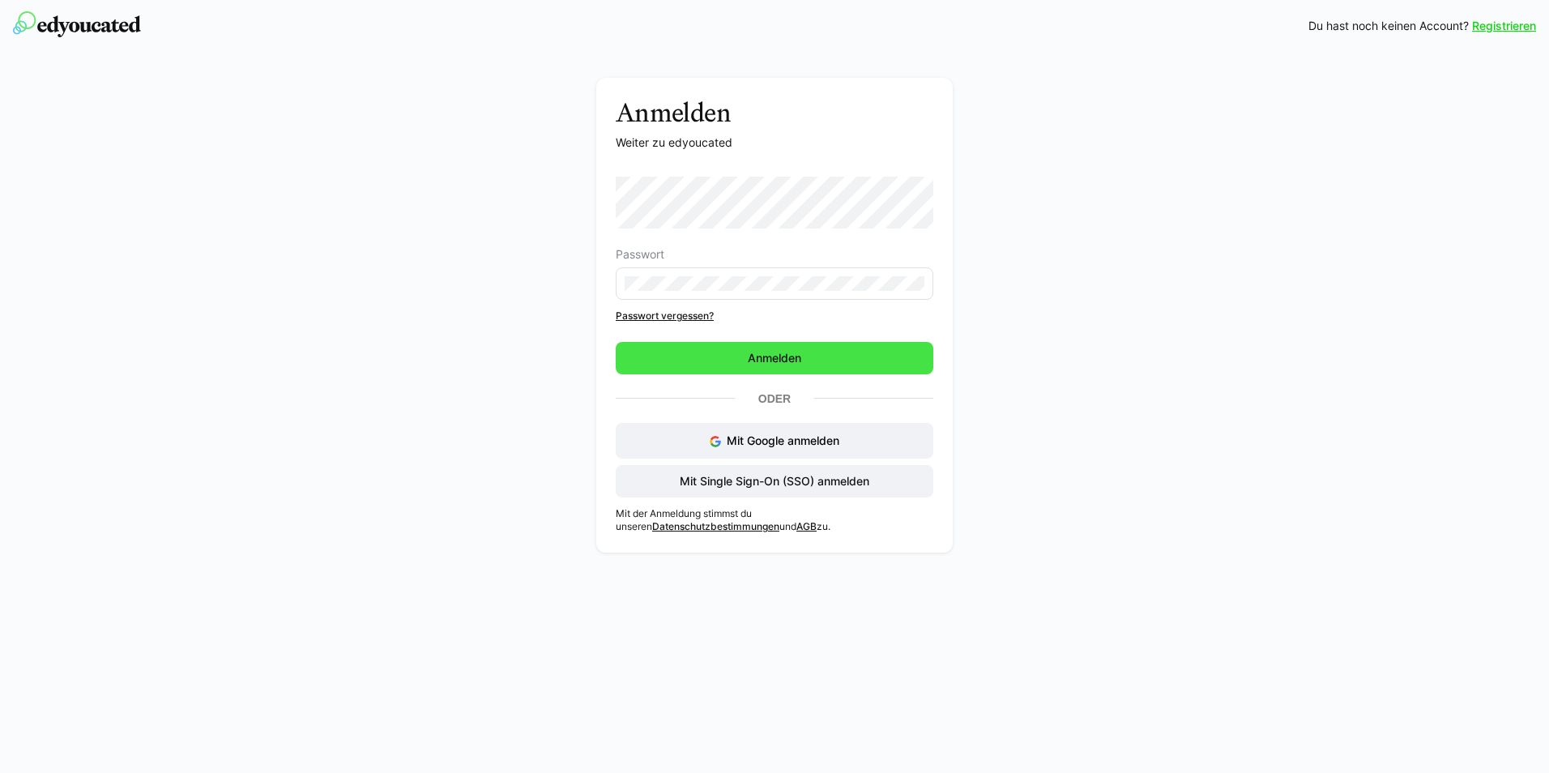
click at [722, 356] on span "Anmelden" at bounding box center [775, 358] width 318 height 32
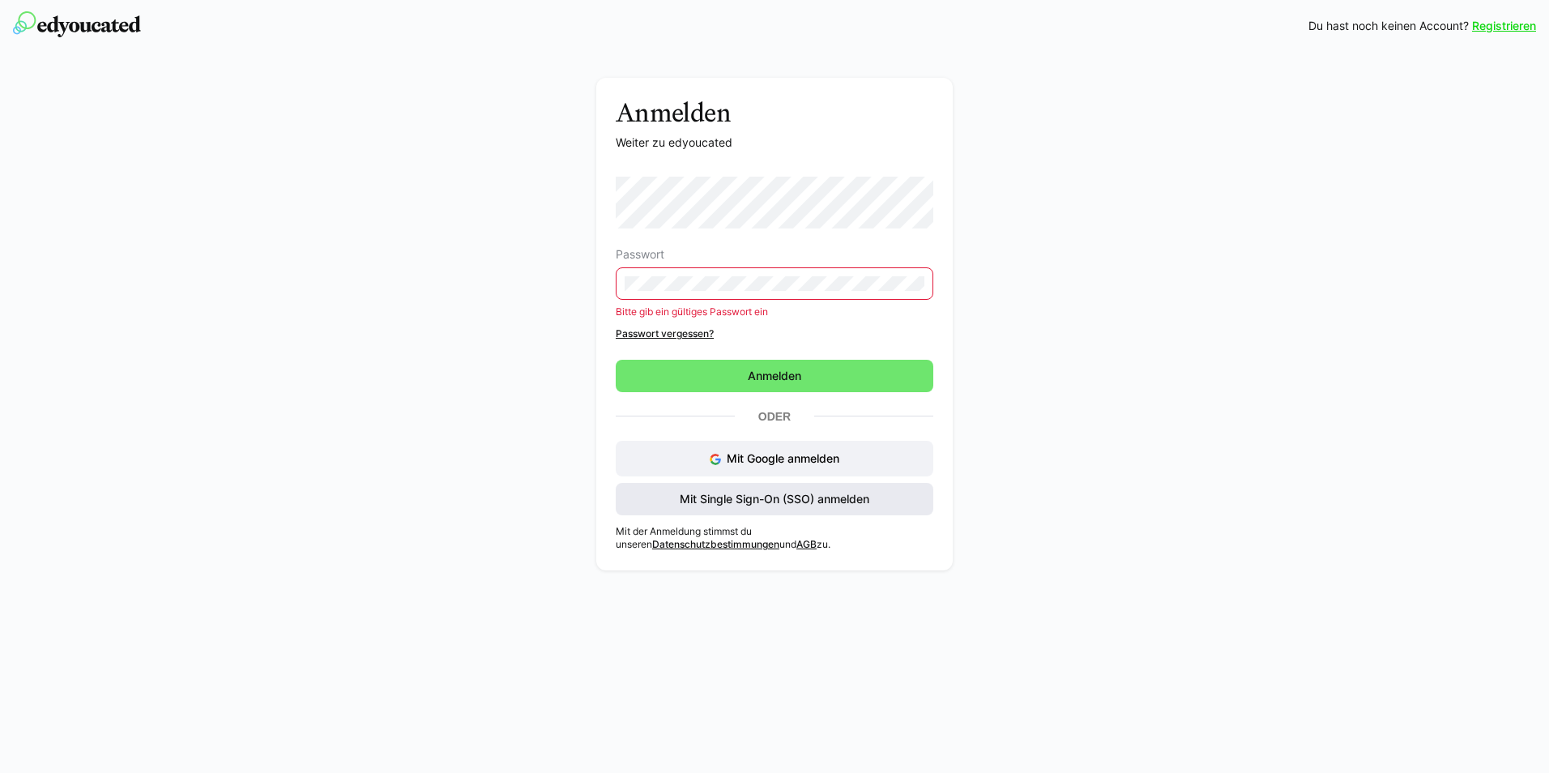
click at [763, 491] on span "Mit Single Sign-On (SSO) anmelden" at bounding box center [774, 499] width 194 height 16
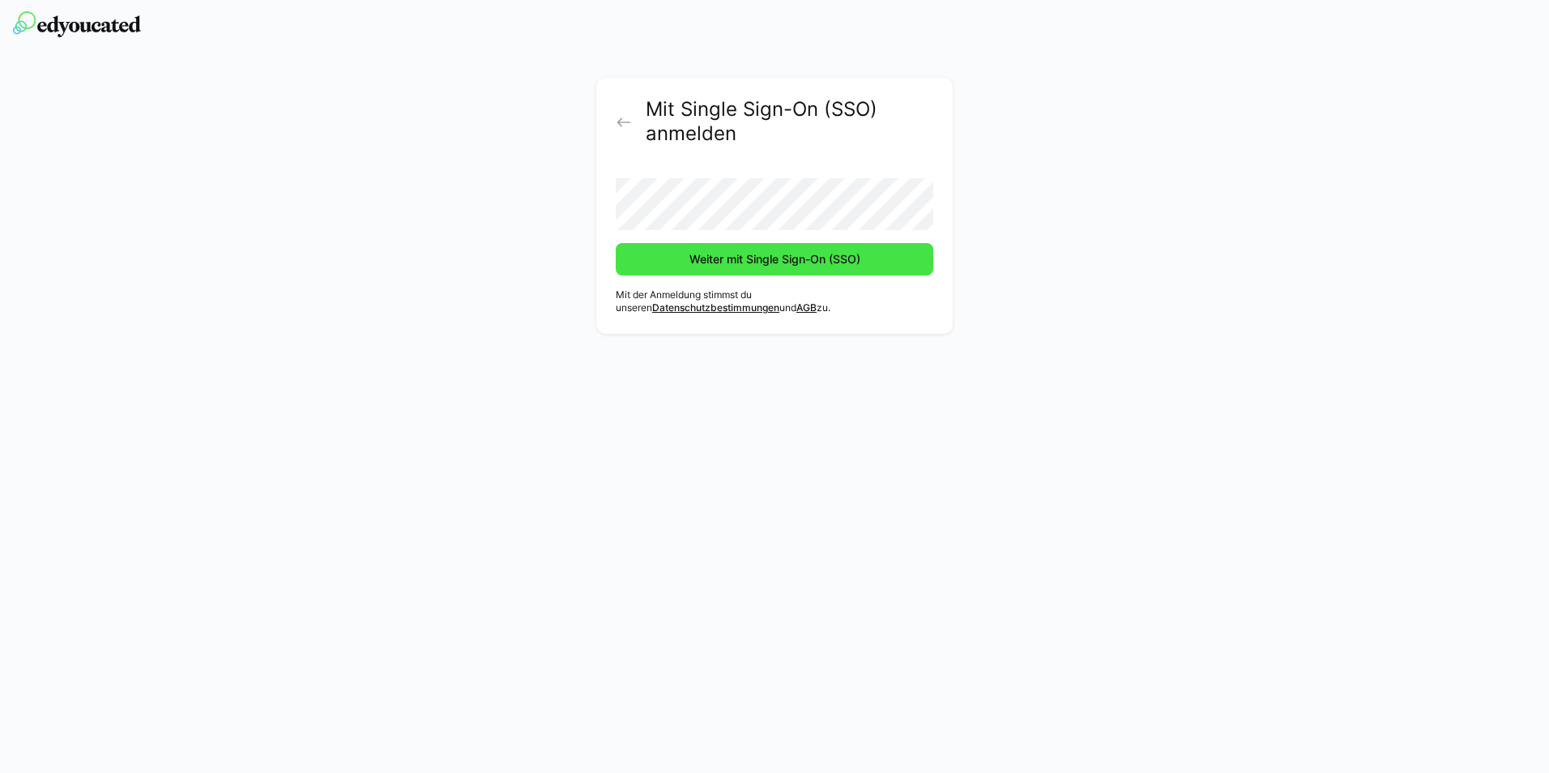
click at [778, 256] on span "Weiter mit Single Sign-On (SSO)" at bounding box center [775, 259] width 176 height 16
click at [738, 270] on span "Weiter mit Single Sign-On (SSO)" at bounding box center [775, 259] width 318 height 32
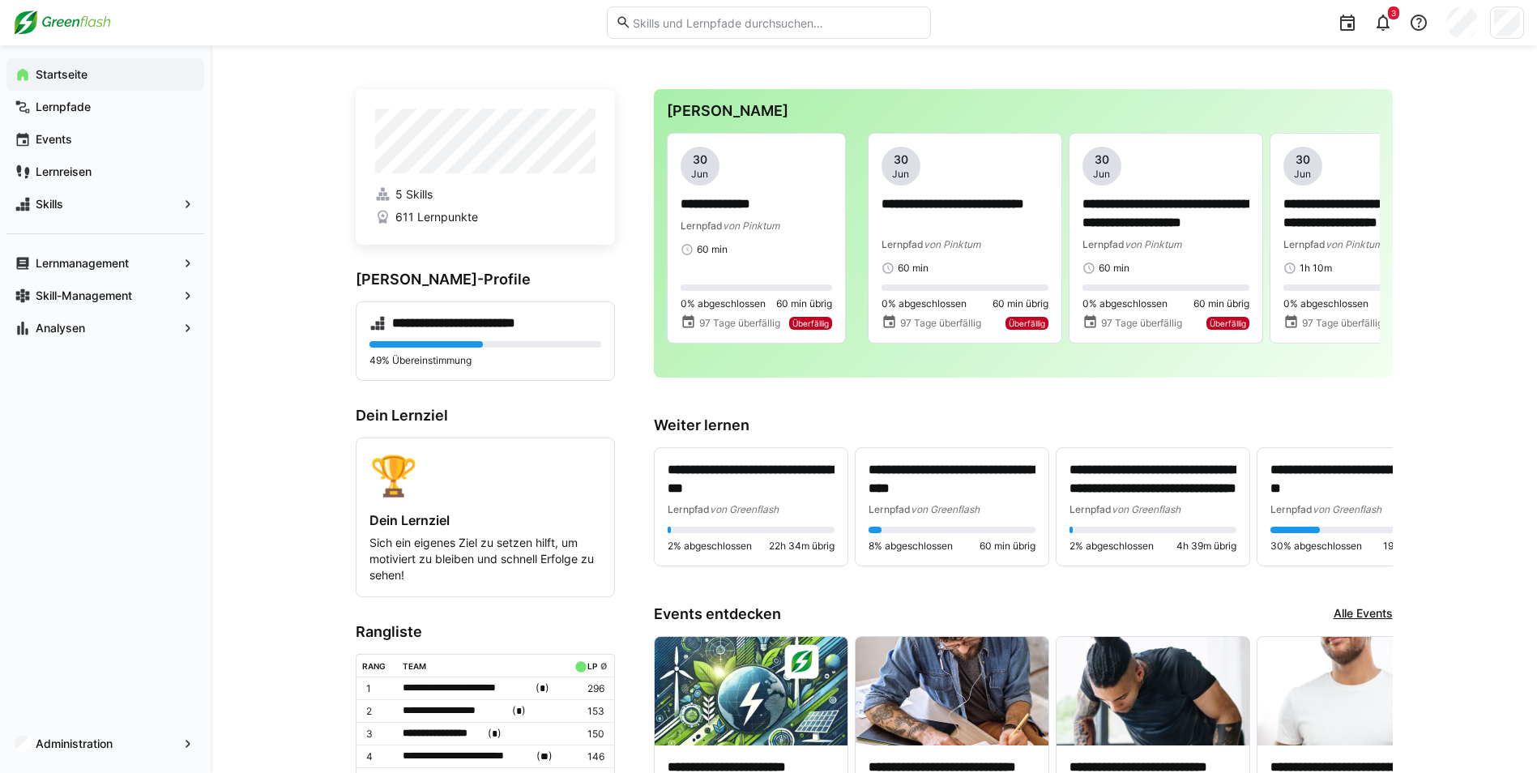
click at [1381, 243] on div "**********" at bounding box center [1023, 233] width 739 height 288
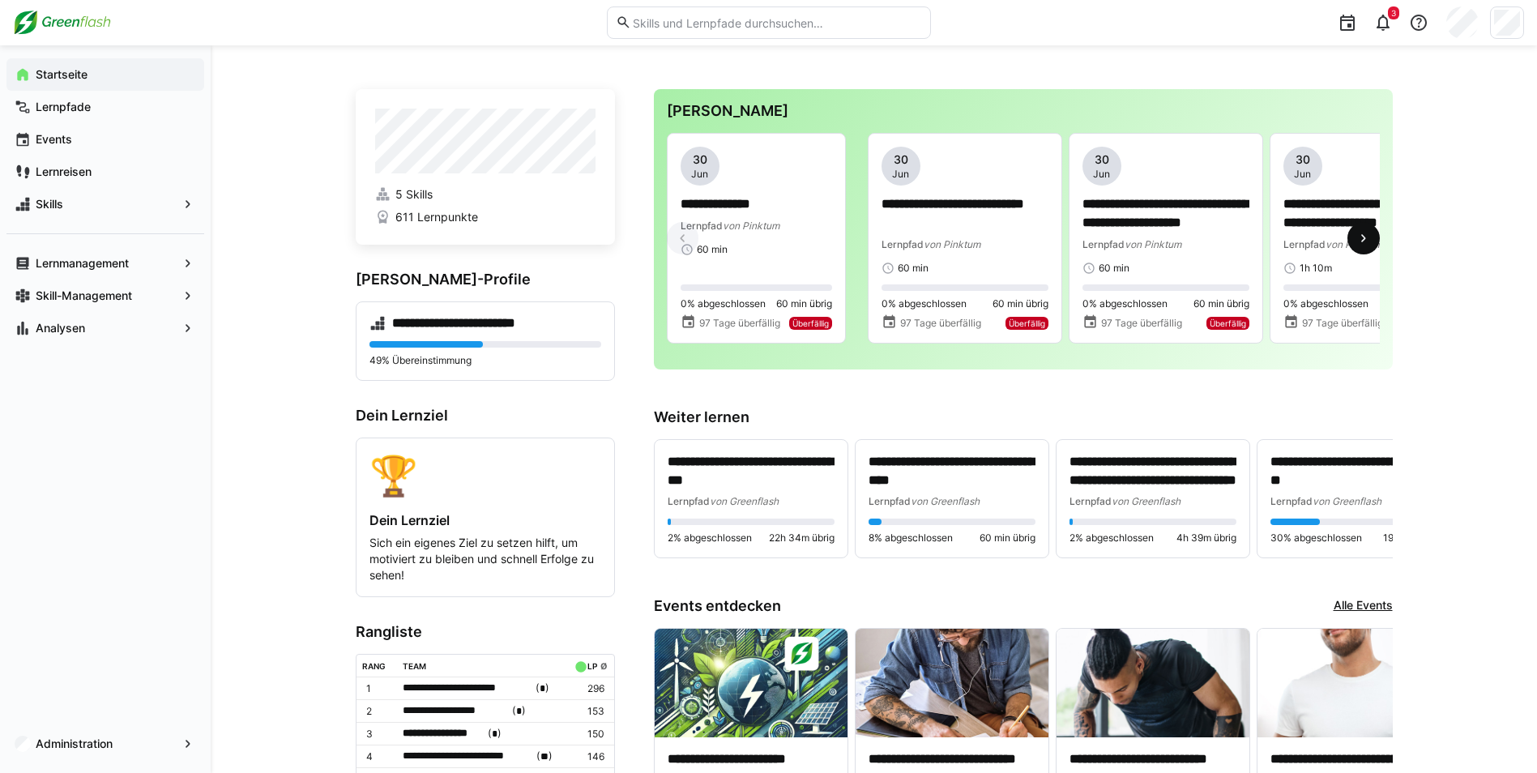
click at [1367, 239] on eds-icon at bounding box center [1363, 238] width 16 height 16
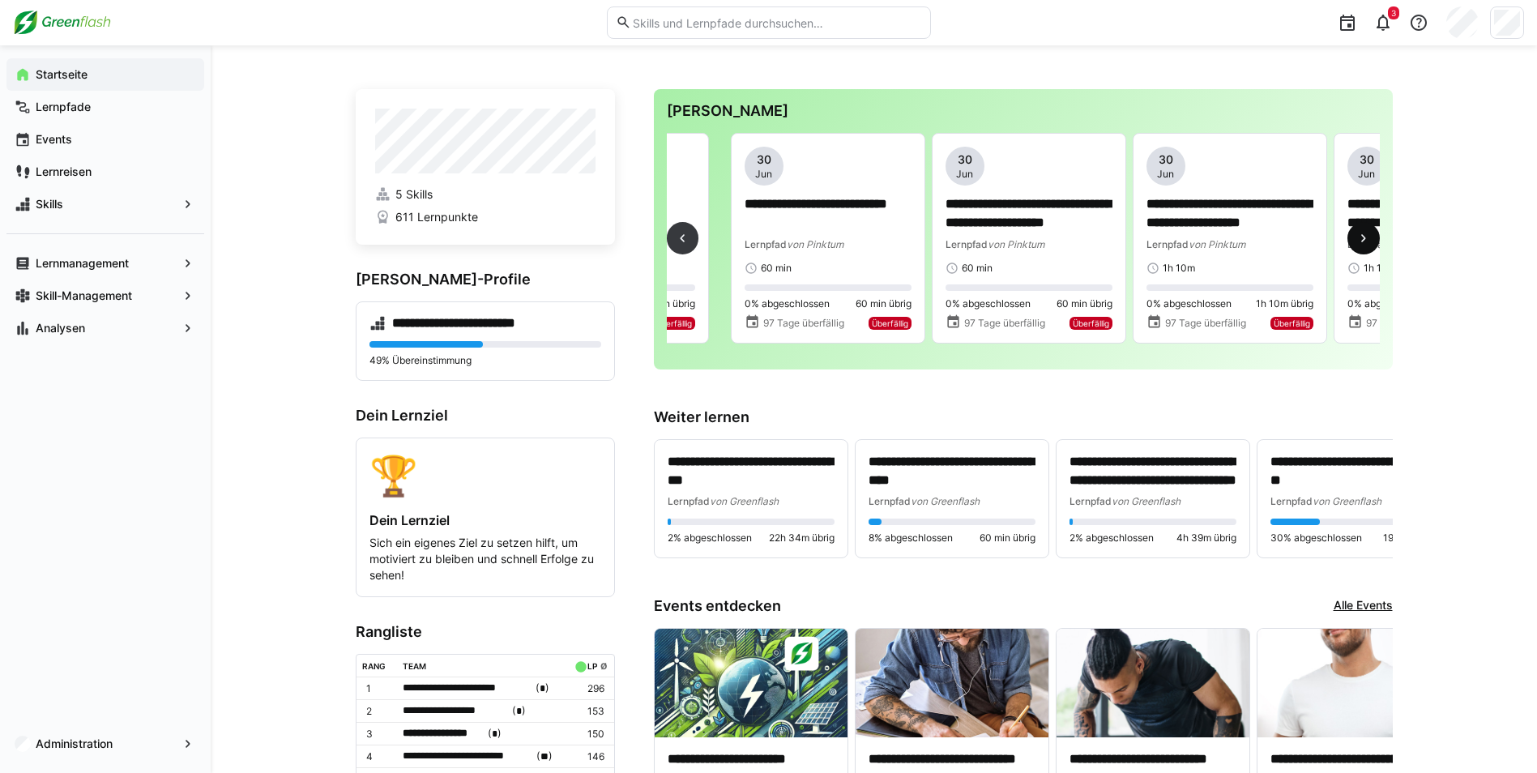
click at [1367, 239] on eds-icon at bounding box center [1363, 238] width 16 height 16
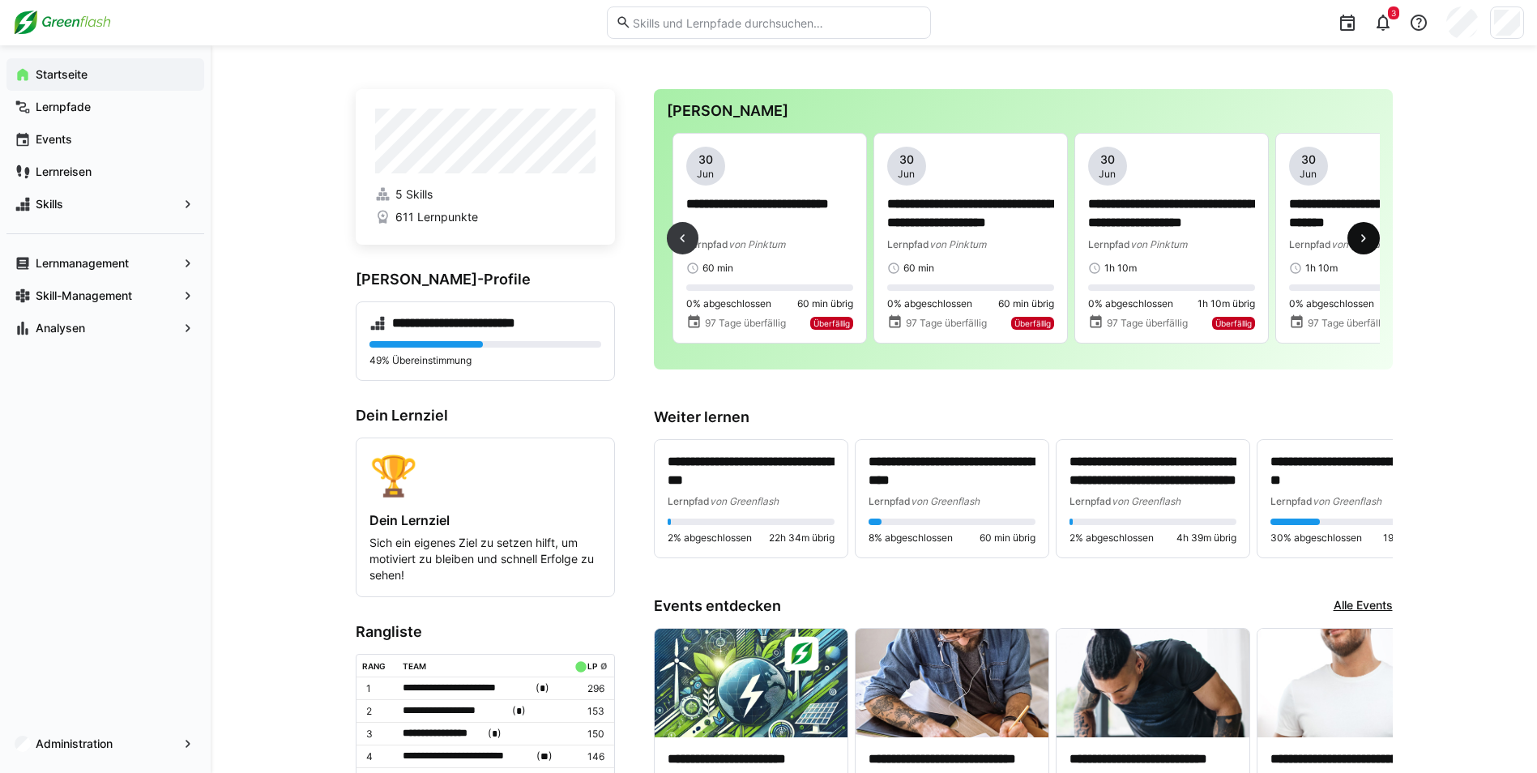
click at [1367, 239] on eds-icon at bounding box center [1363, 238] width 16 height 16
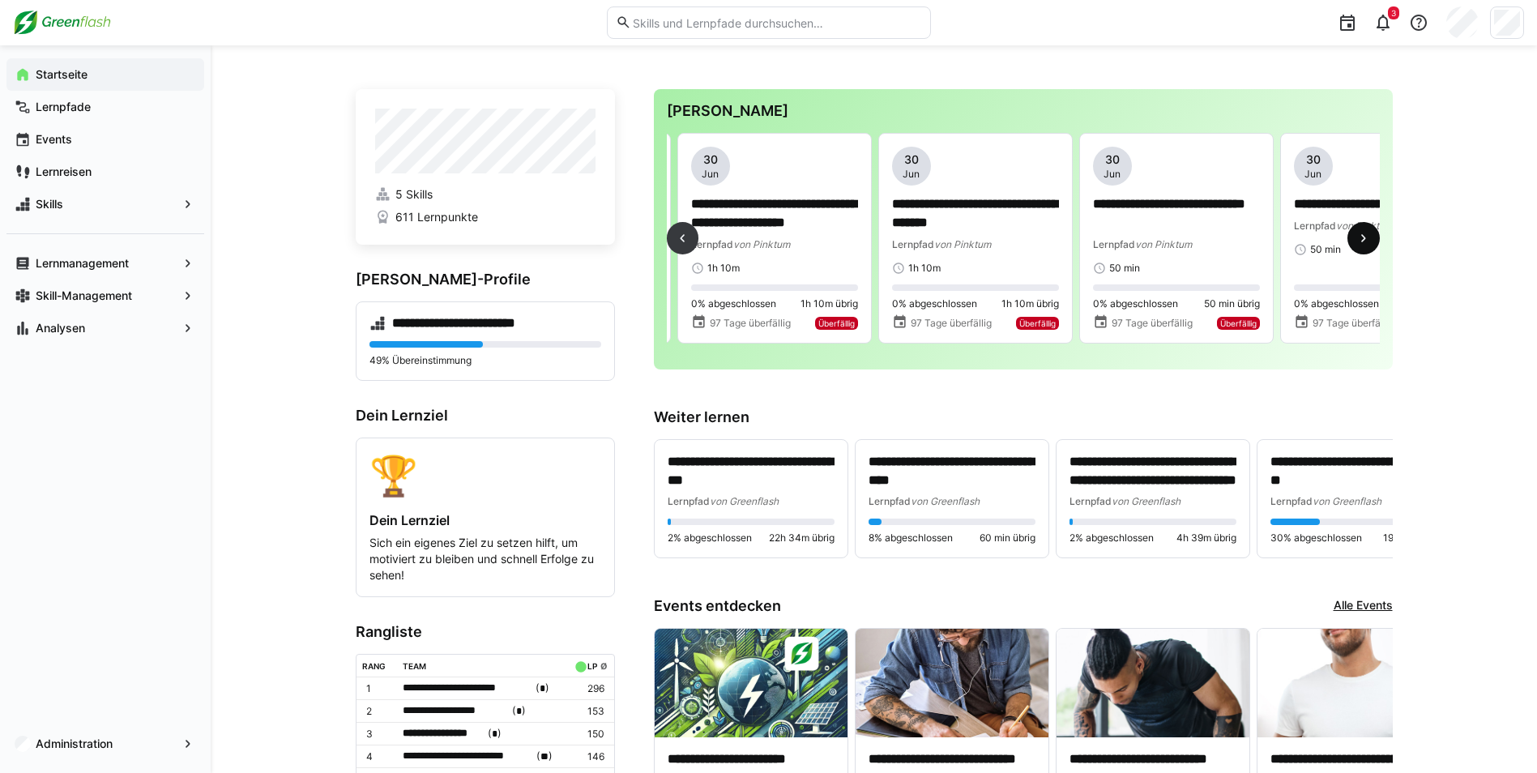
click at [1367, 239] on eds-icon at bounding box center [1363, 238] width 16 height 16
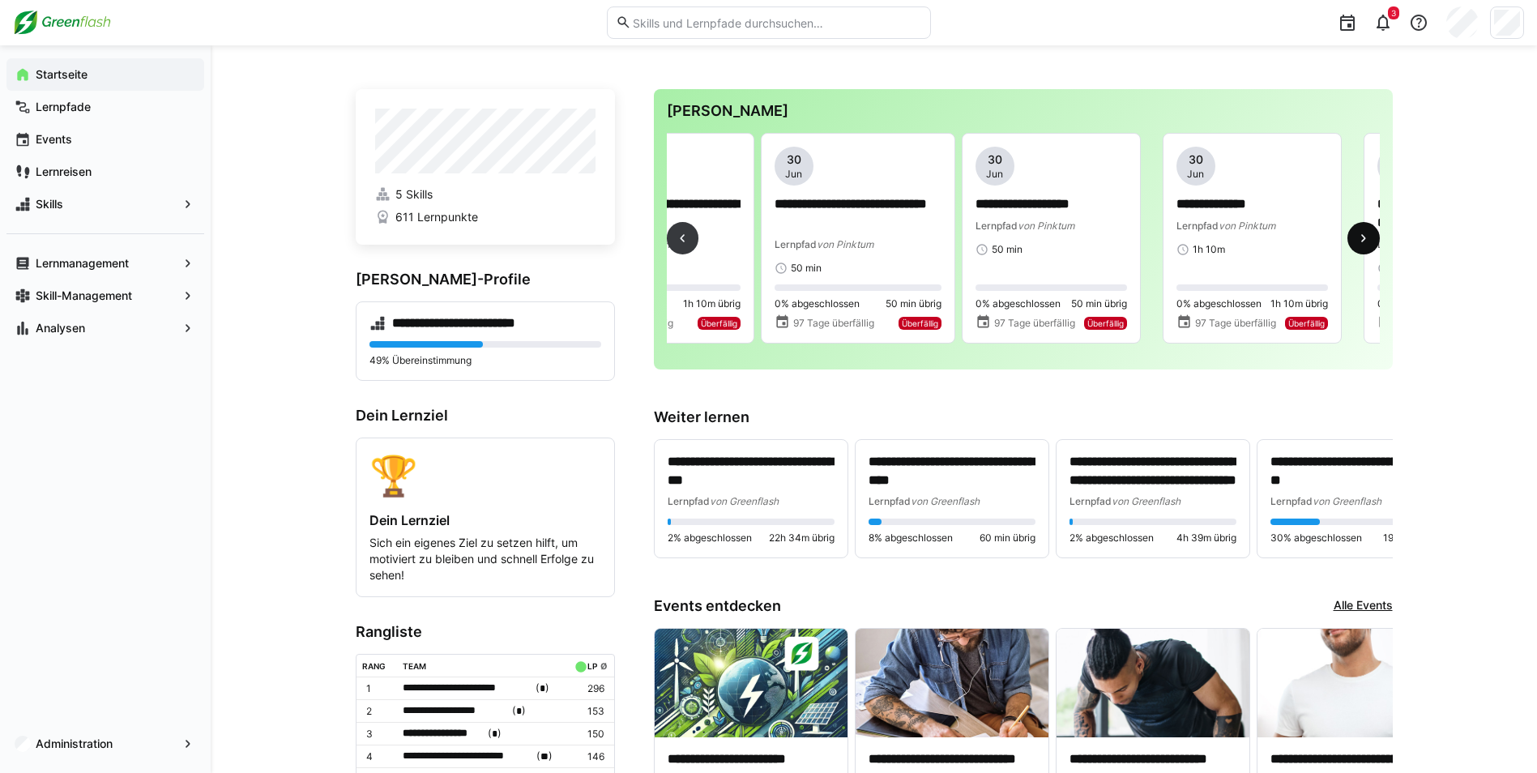
scroll to position [0, 1205]
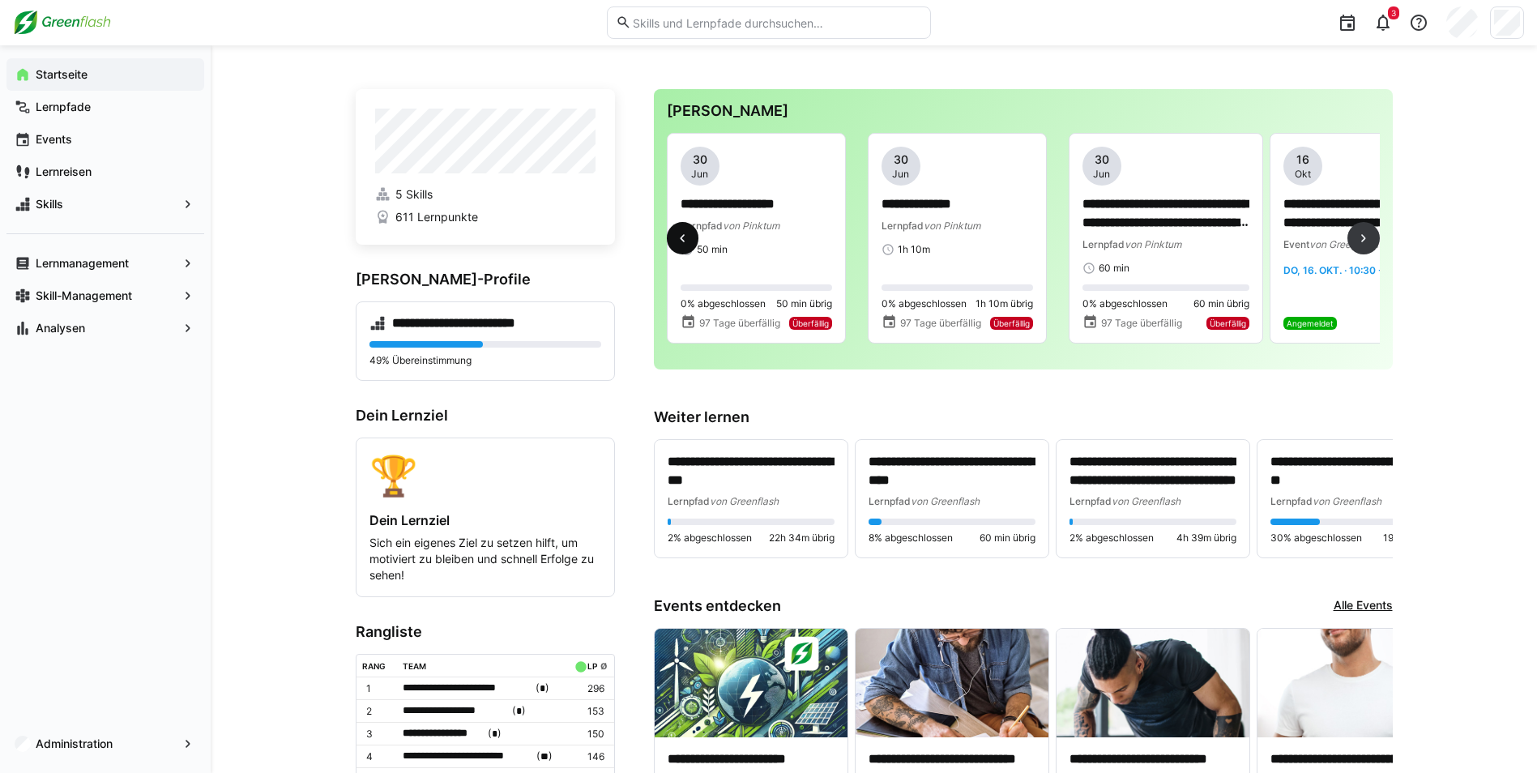
click at [685, 236] on eds-icon at bounding box center [682, 238] width 16 height 16
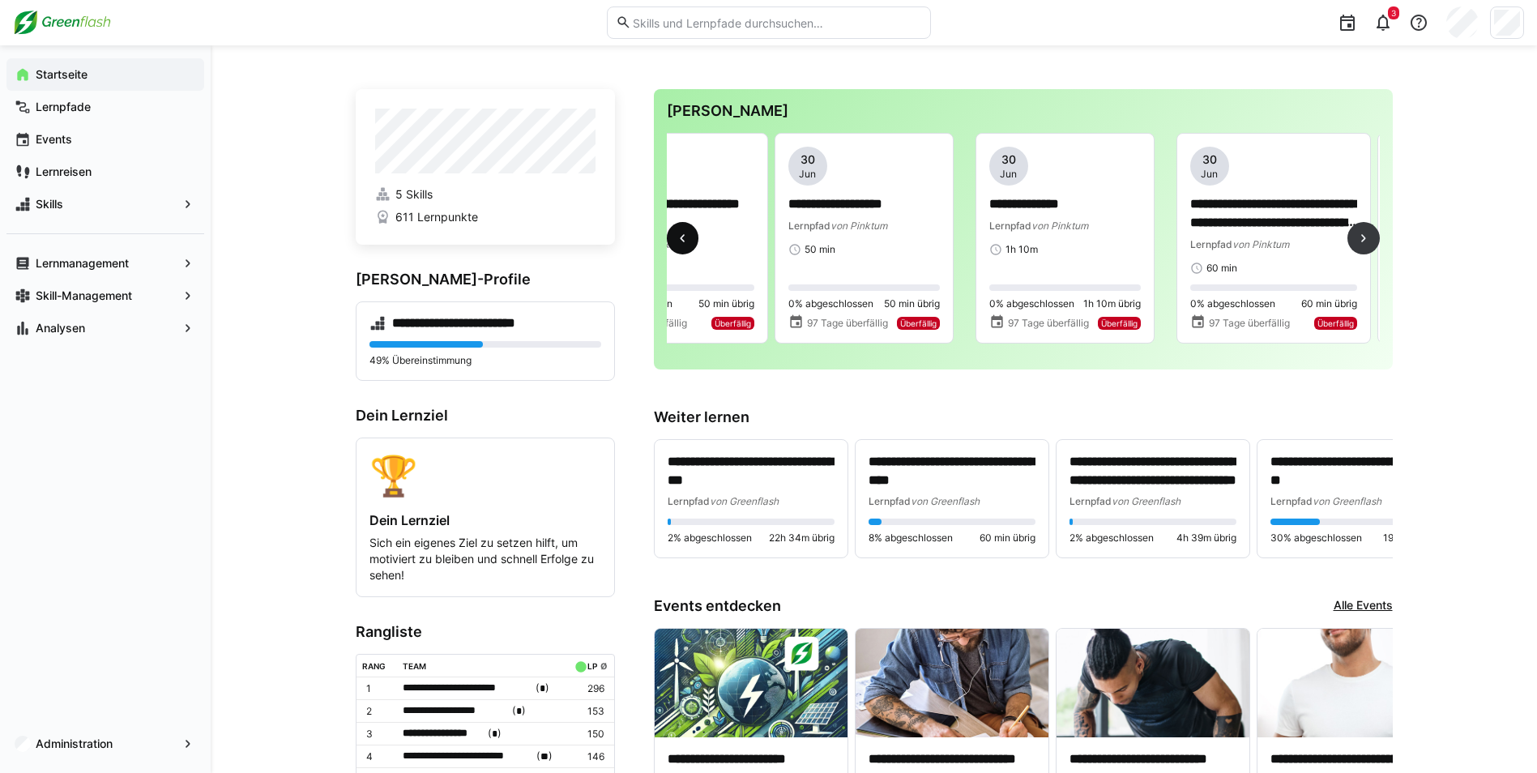
click at [685, 236] on eds-icon at bounding box center [682, 238] width 16 height 16
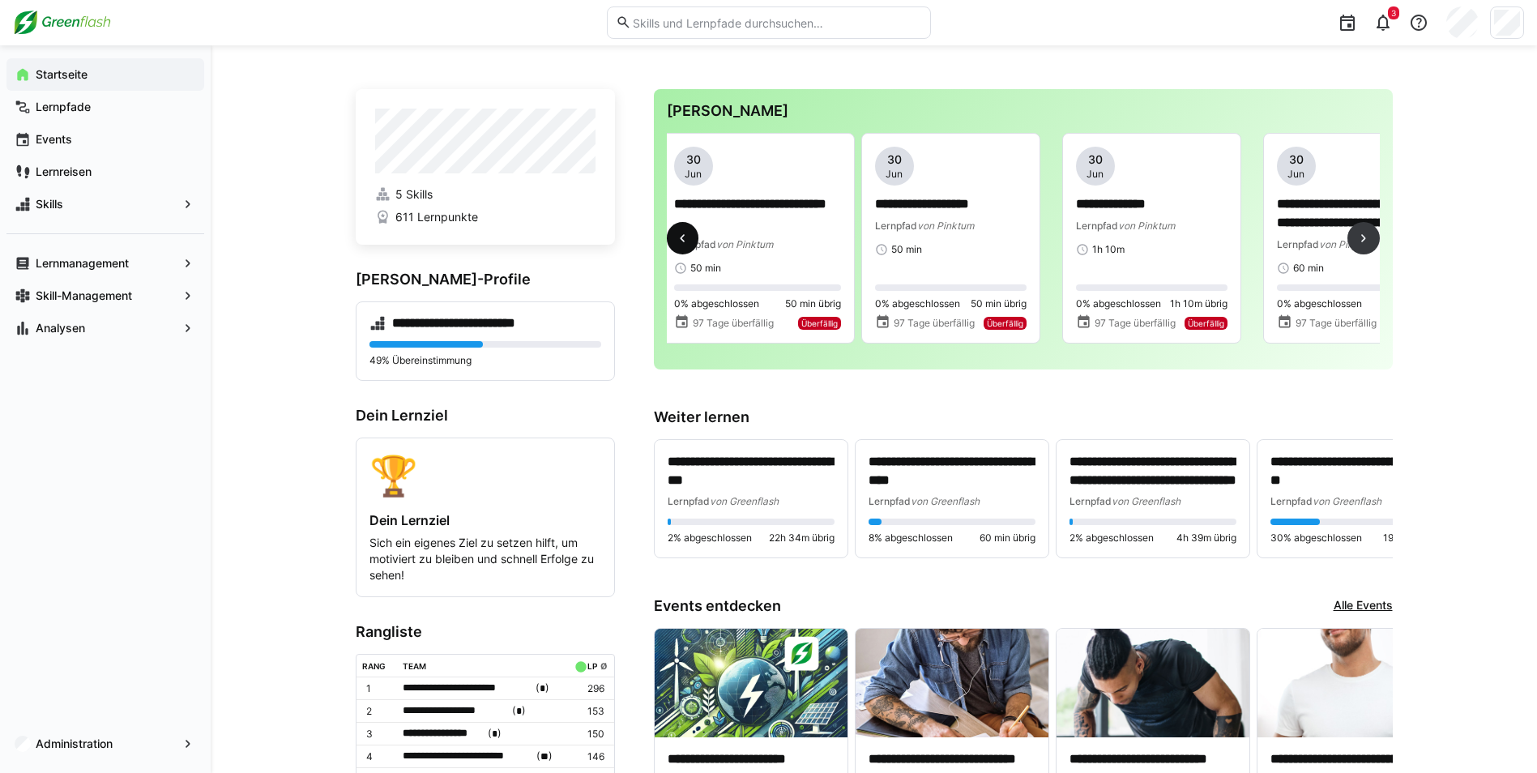
click at [685, 236] on eds-icon at bounding box center [682, 238] width 16 height 16
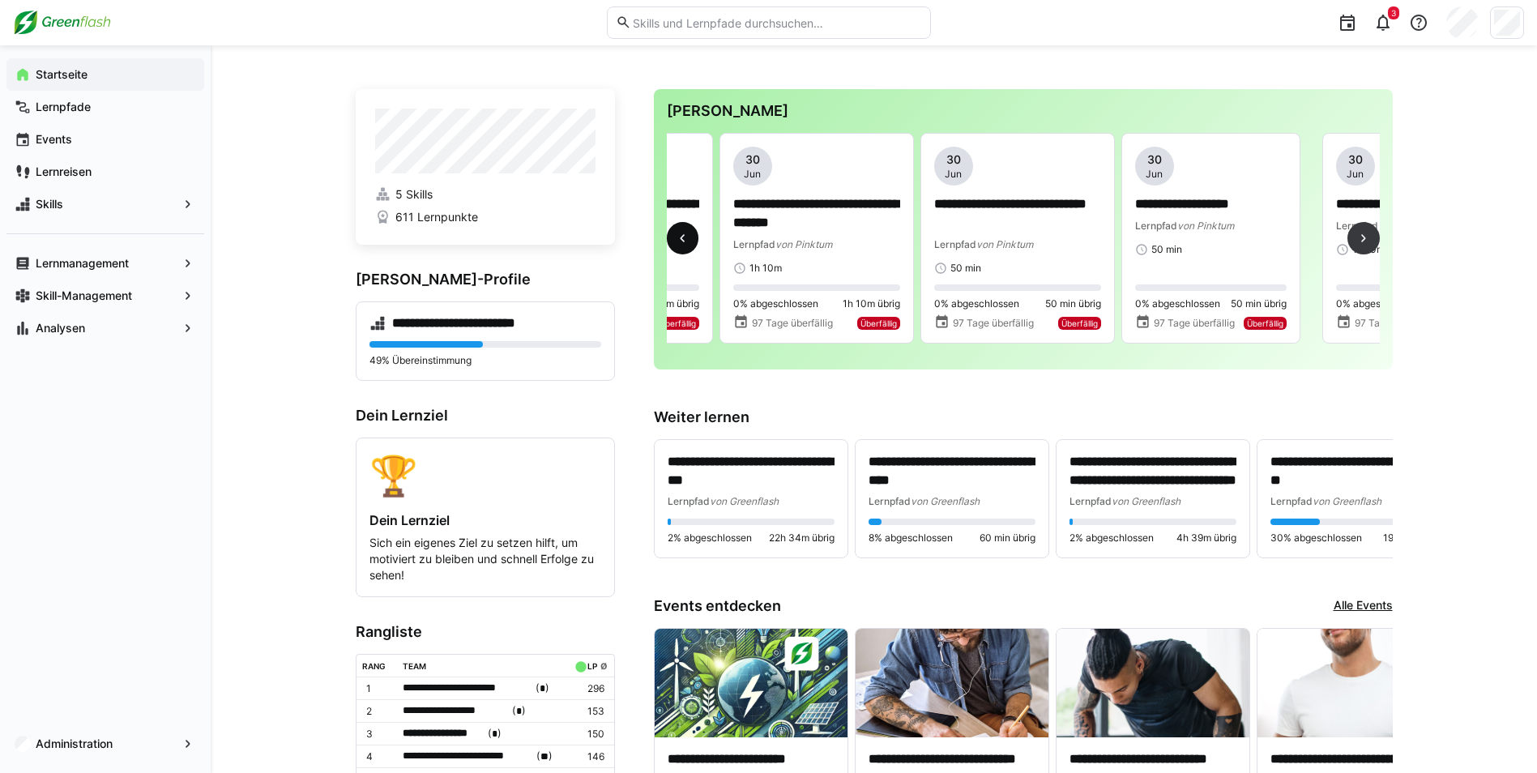
click at [685, 236] on eds-icon at bounding box center [682, 238] width 16 height 16
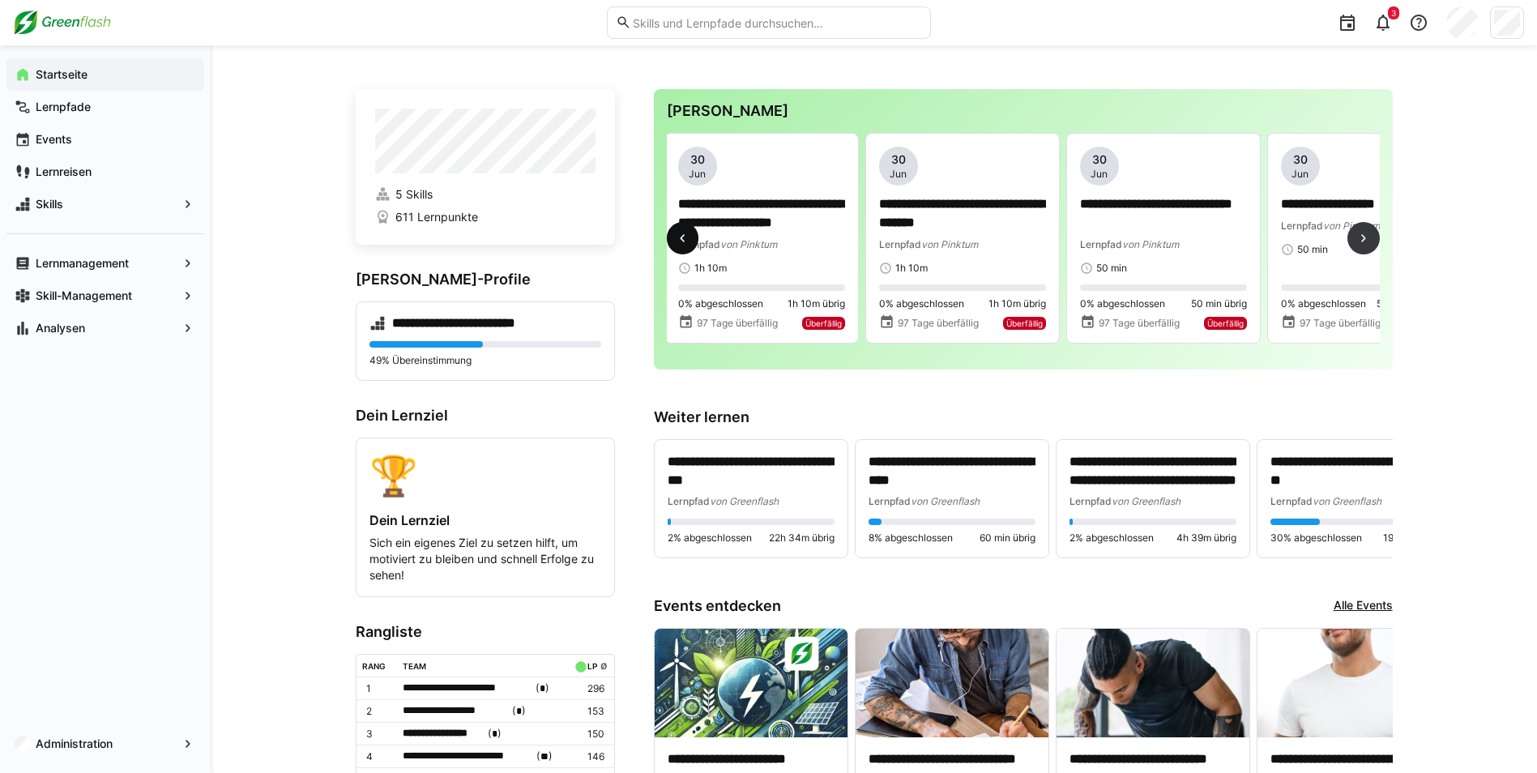
click at [685, 236] on eds-icon at bounding box center [682, 238] width 16 height 16
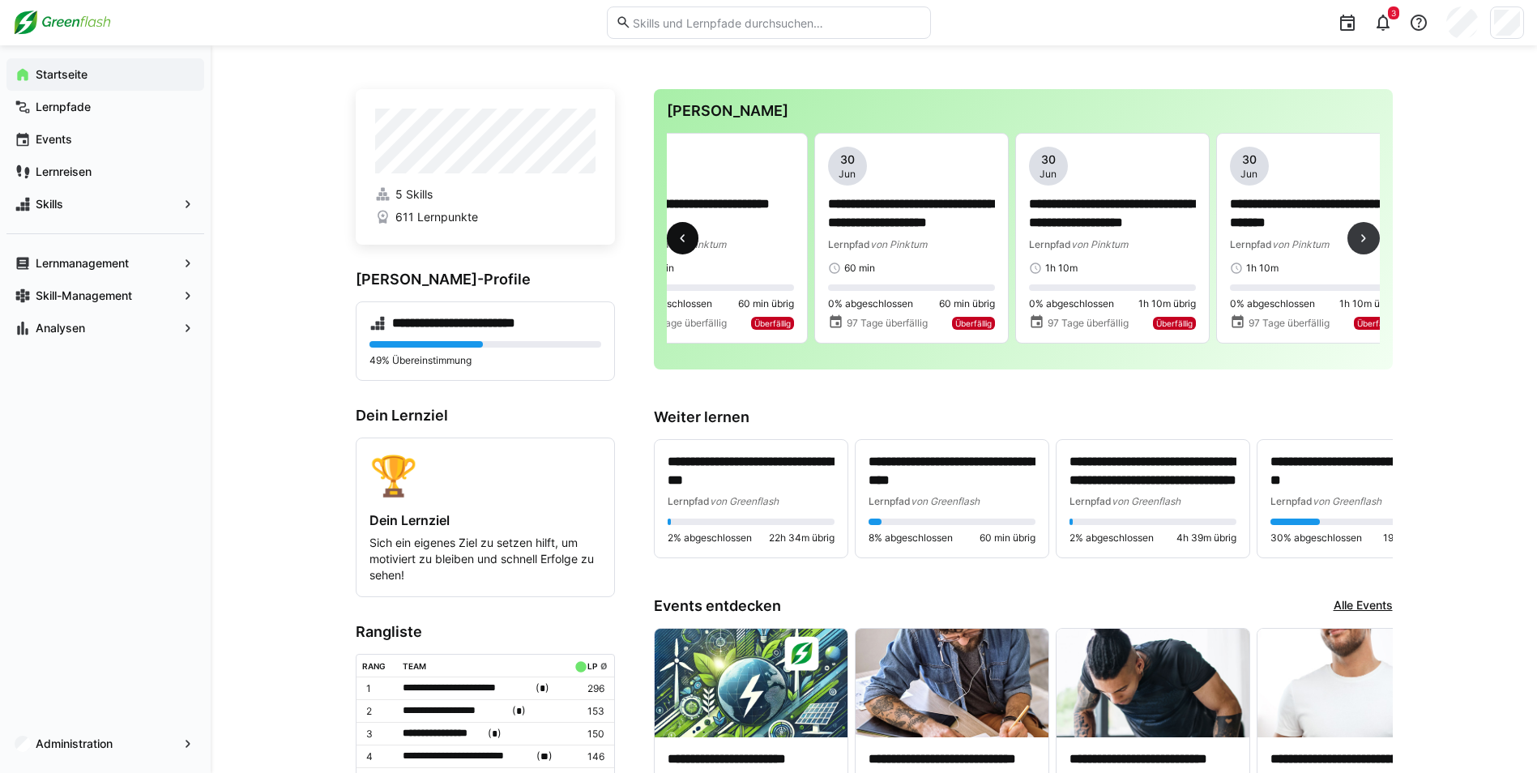
click at [685, 236] on eds-icon at bounding box center [682, 238] width 16 height 16
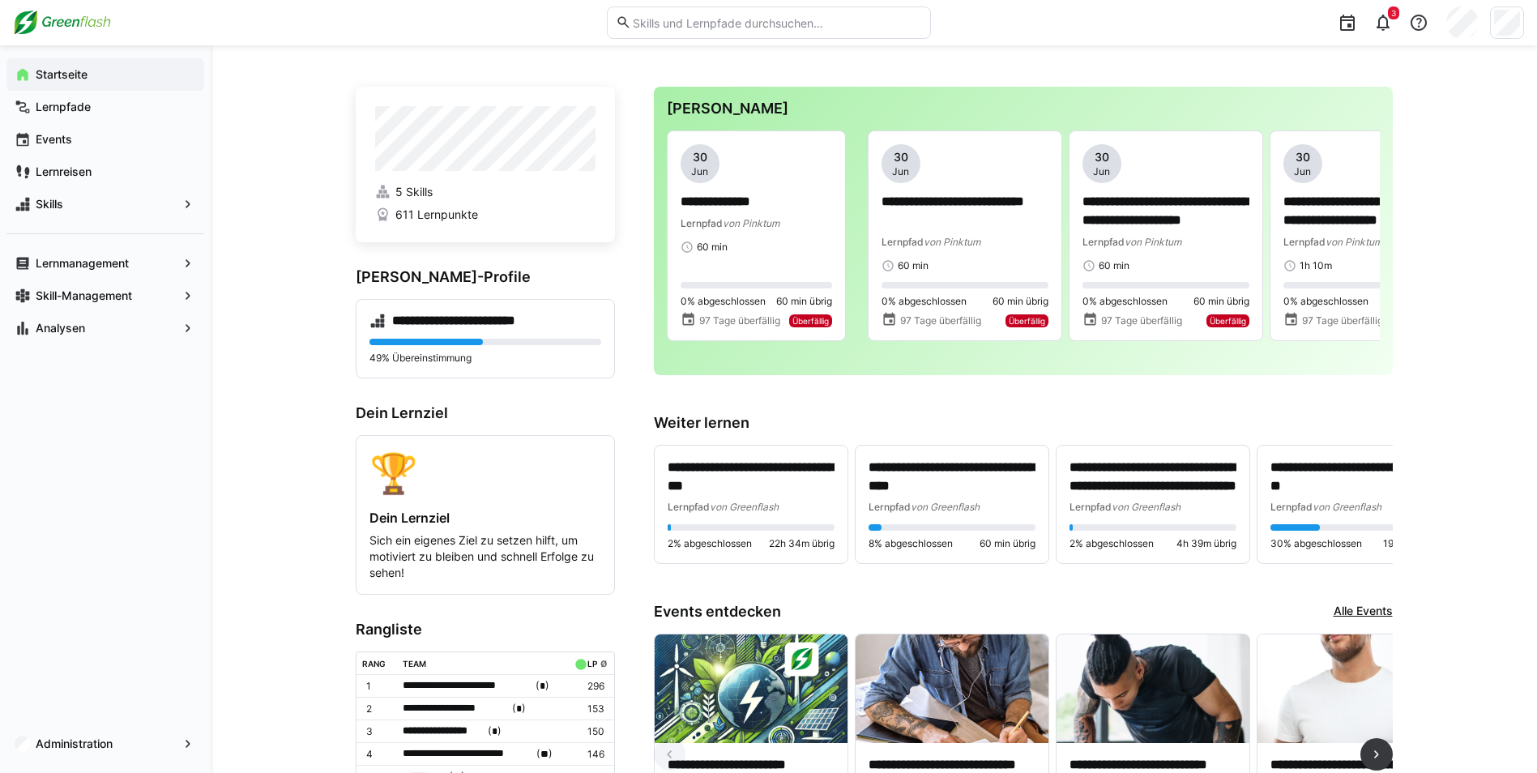
scroll to position [0, 0]
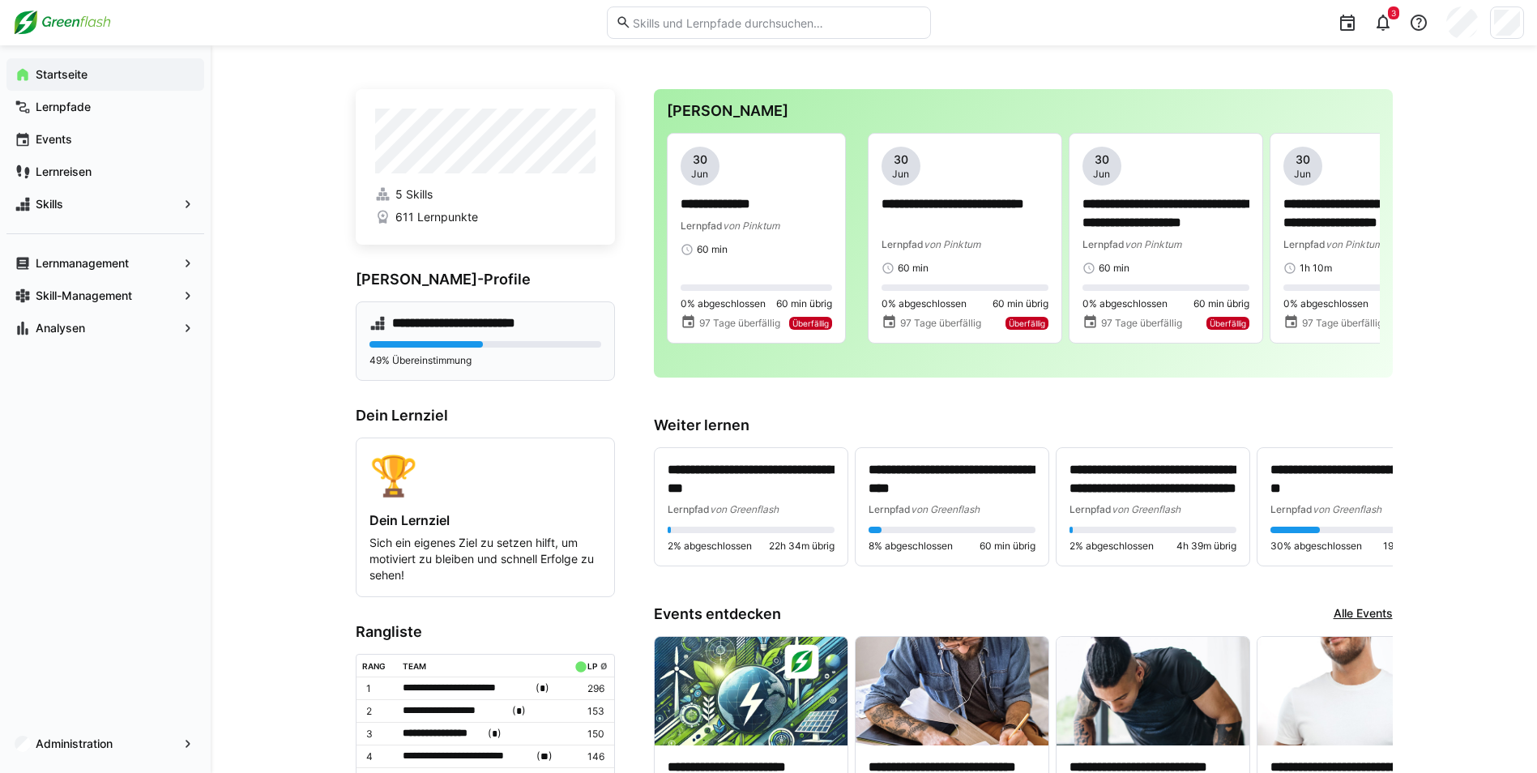
drag, startPoint x: 419, startPoint y: 330, endPoint x: 557, endPoint y: 373, distance: 145.0
click at [419, 330] on h4 "**********" at bounding box center [469, 323] width 155 height 16
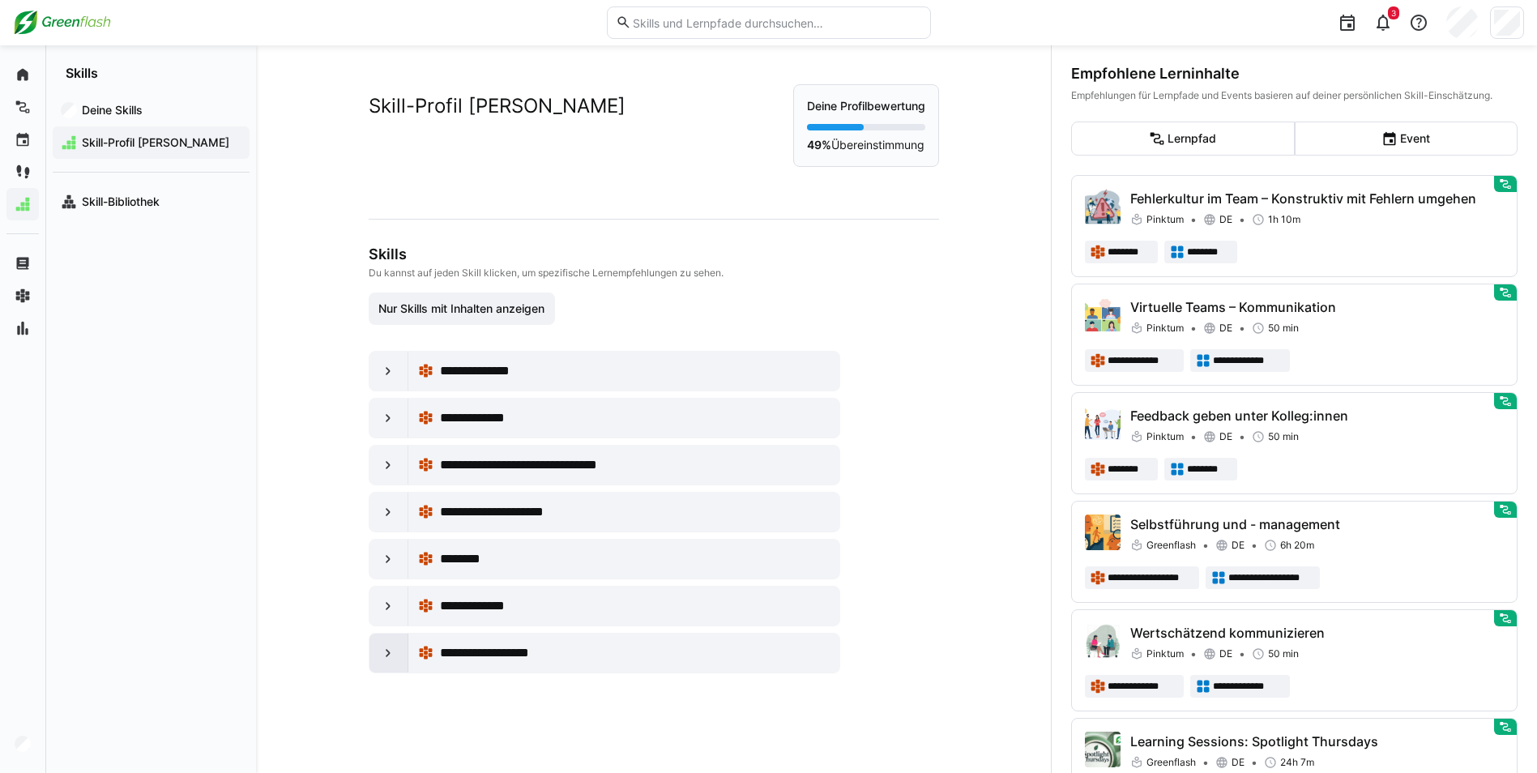
click at [387, 649] on eds-icon at bounding box center [388, 653] width 16 height 16
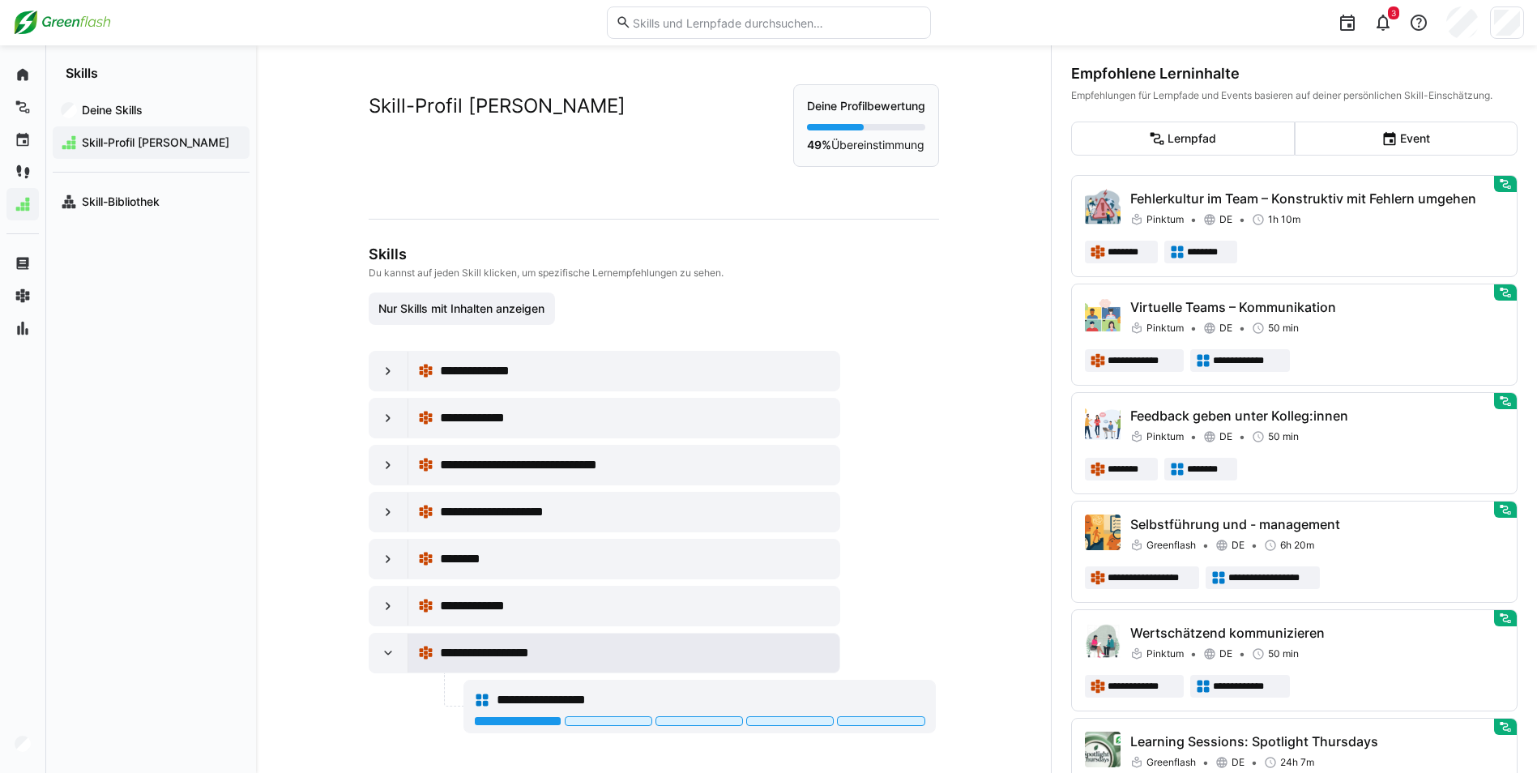
click at [480, 650] on span "**********" at bounding box center [498, 652] width 116 height 19
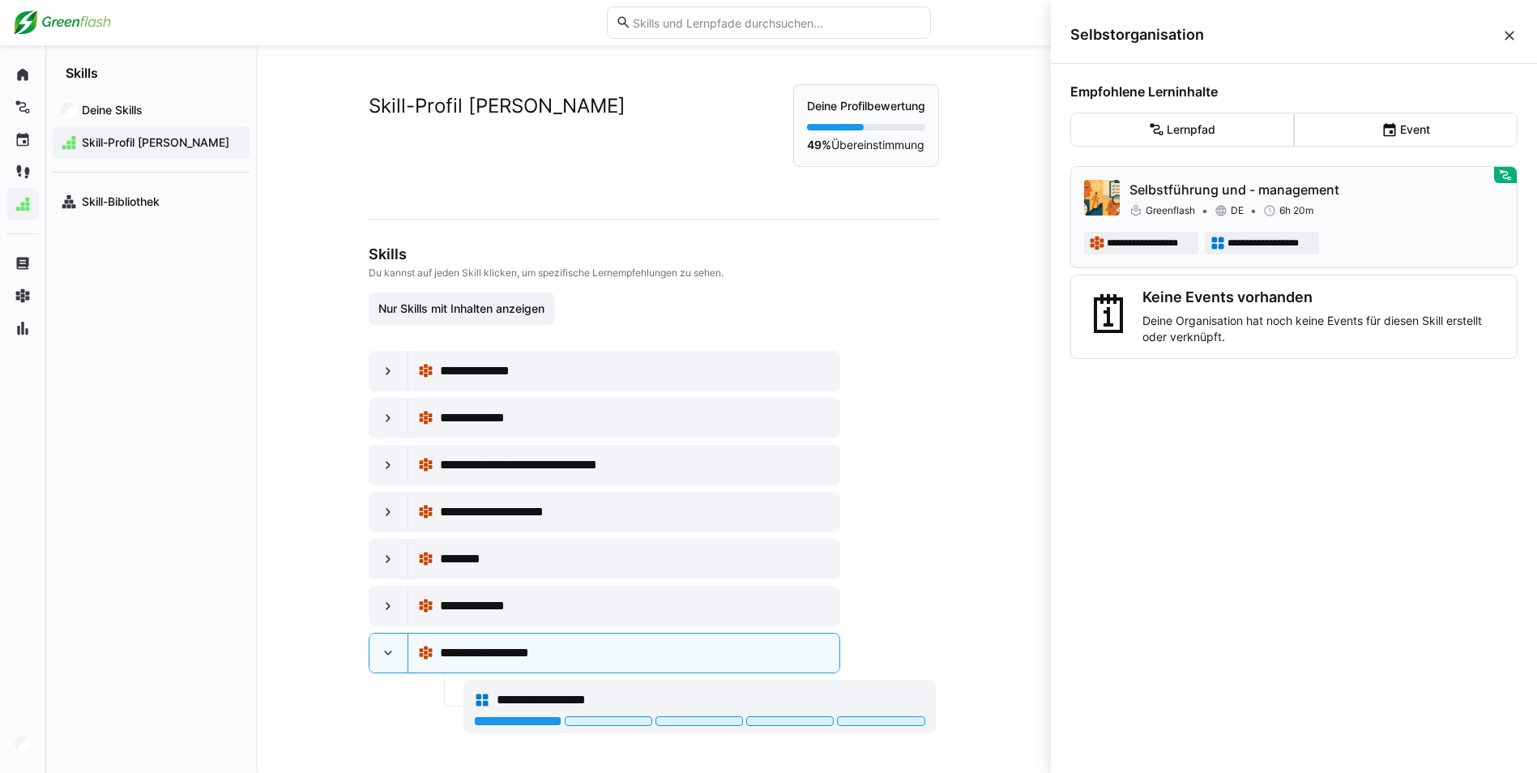
click at [1244, 185] on p "Selbstführung und - management" at bounding box center [1316, 189] width 374 height 19
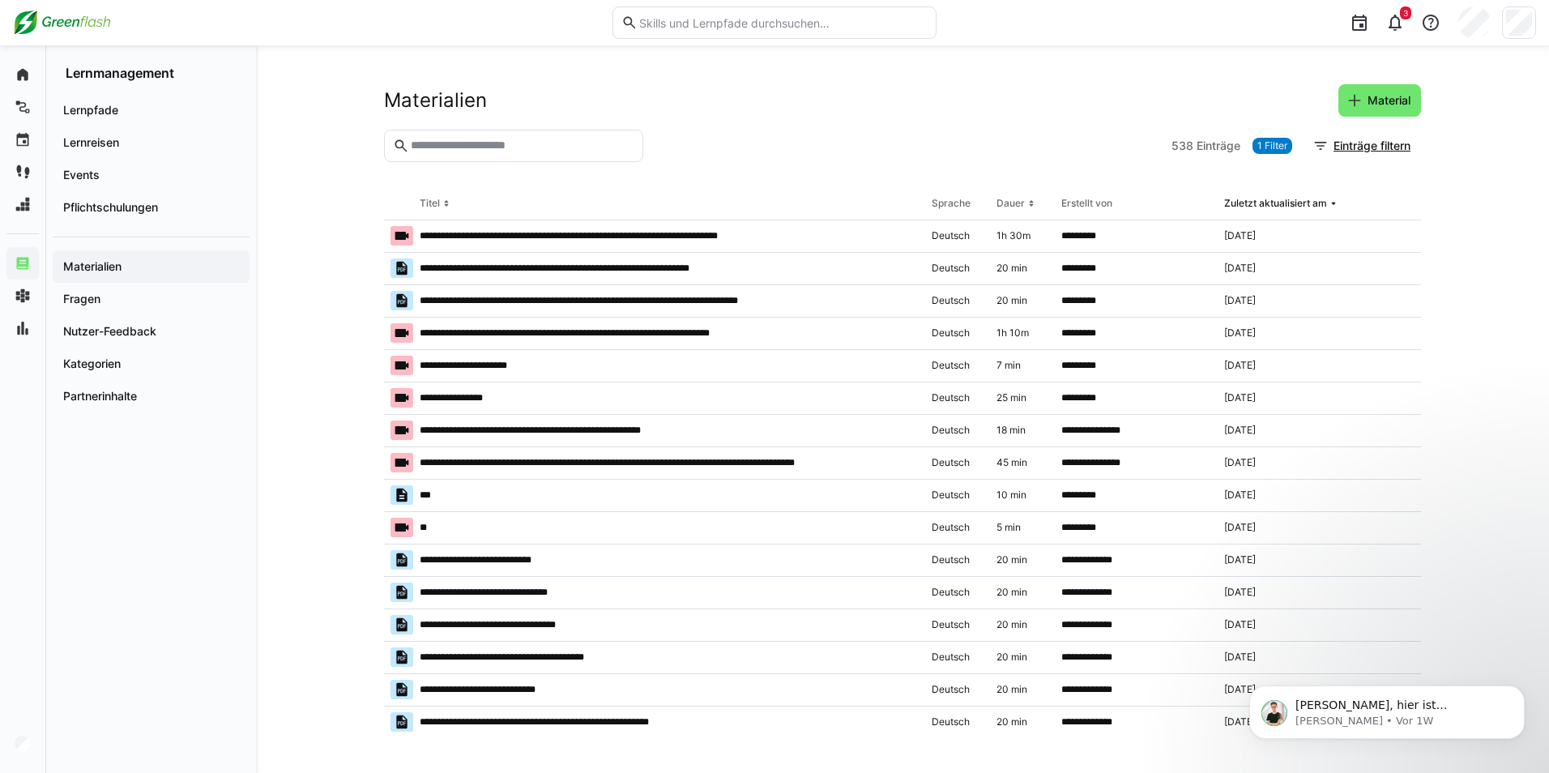
scroll to position [614, 0]
